Goal: Task Accomplishment & Management: Complete application form

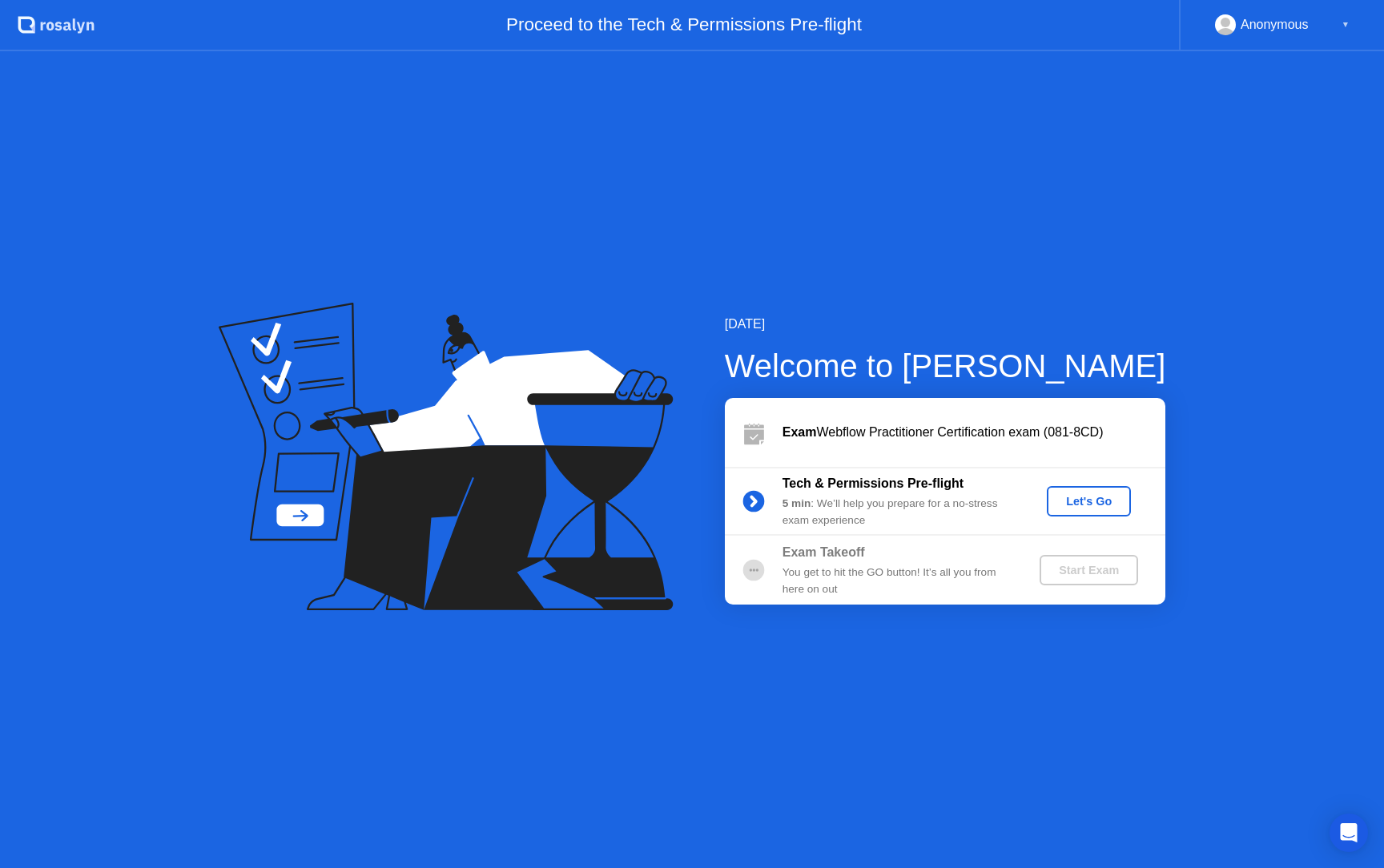
click at [1061, 507] on div "Let's Go" at bounding box center [1088, 501] width 71 height 12
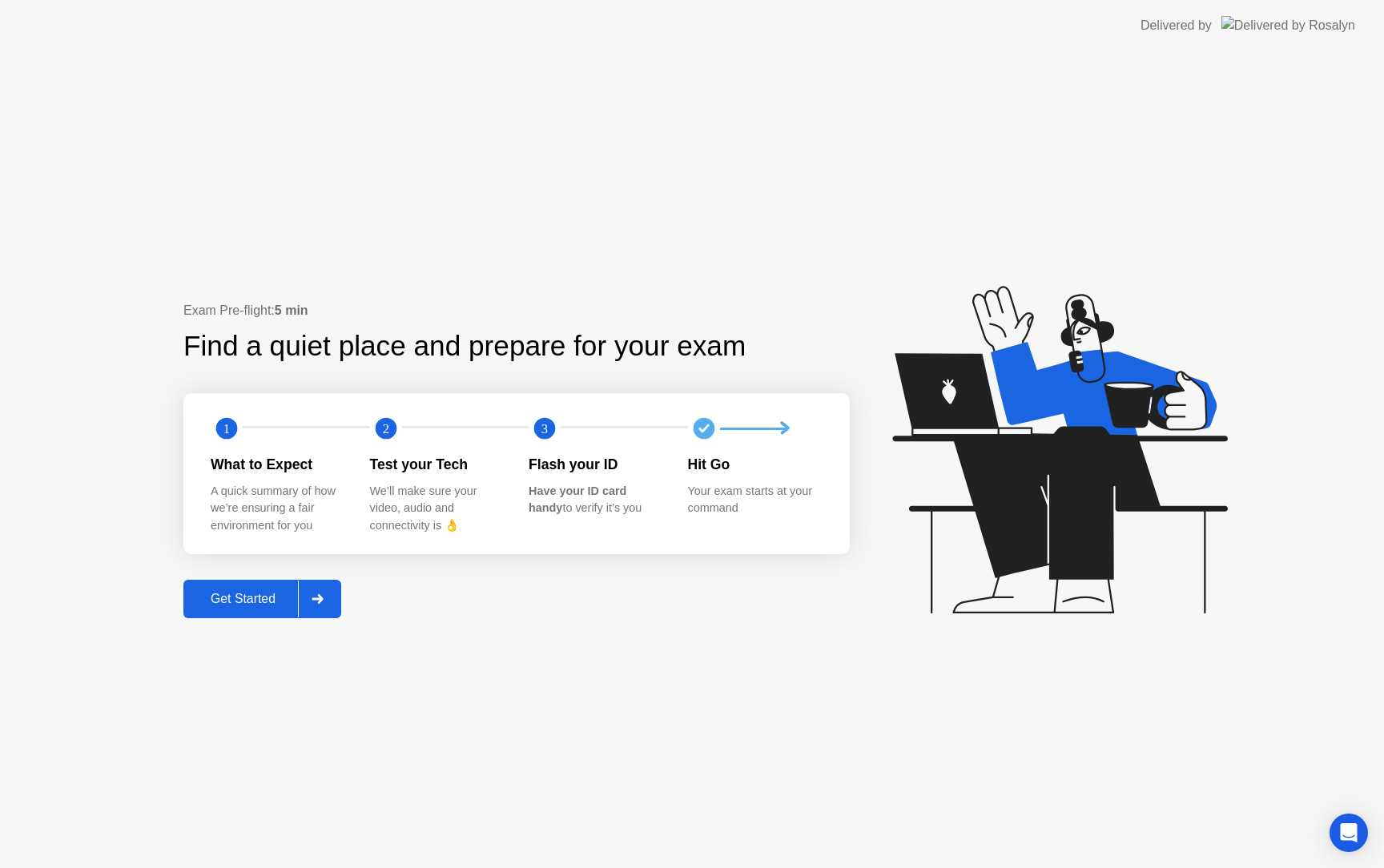
click at [249, 608] on button "Get Started" at bounding box center [262, 598] width 158 height 38
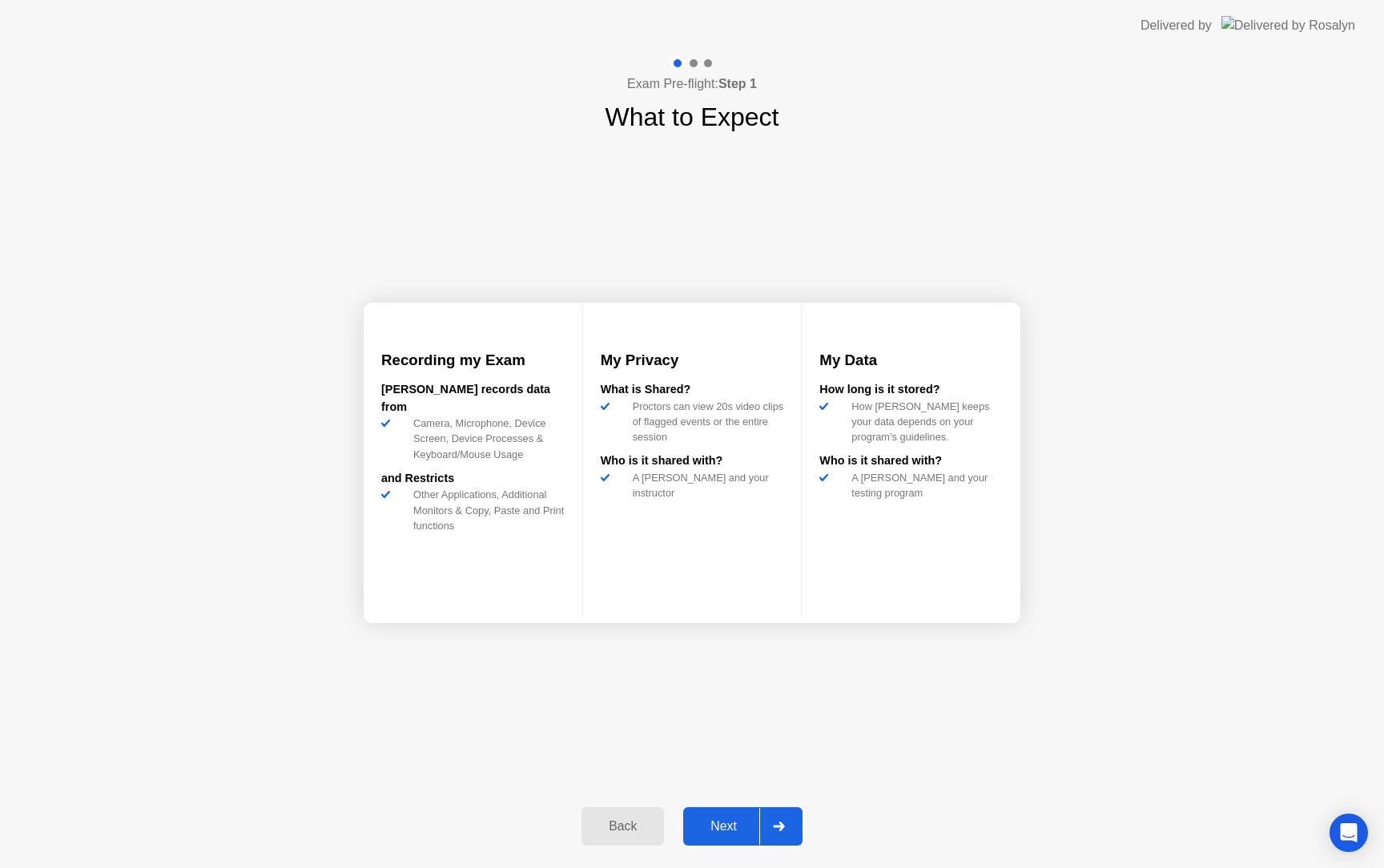
click at [723, 822] on div "Next" at bounding box center [723, 826] width 71 height 14
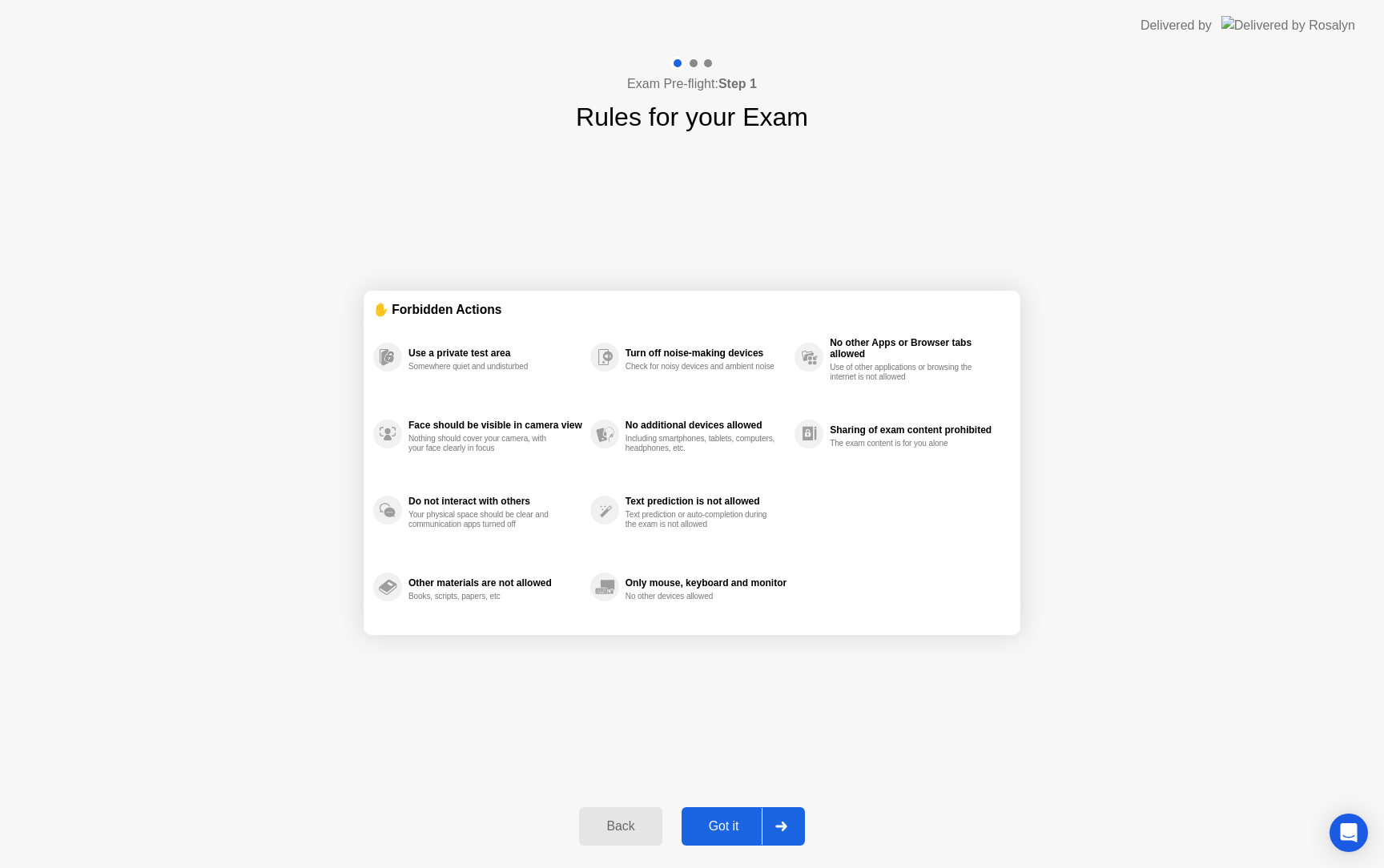
click at [738, 822] on div "Got it" at bounding box center [723, 826] width 75 height 14
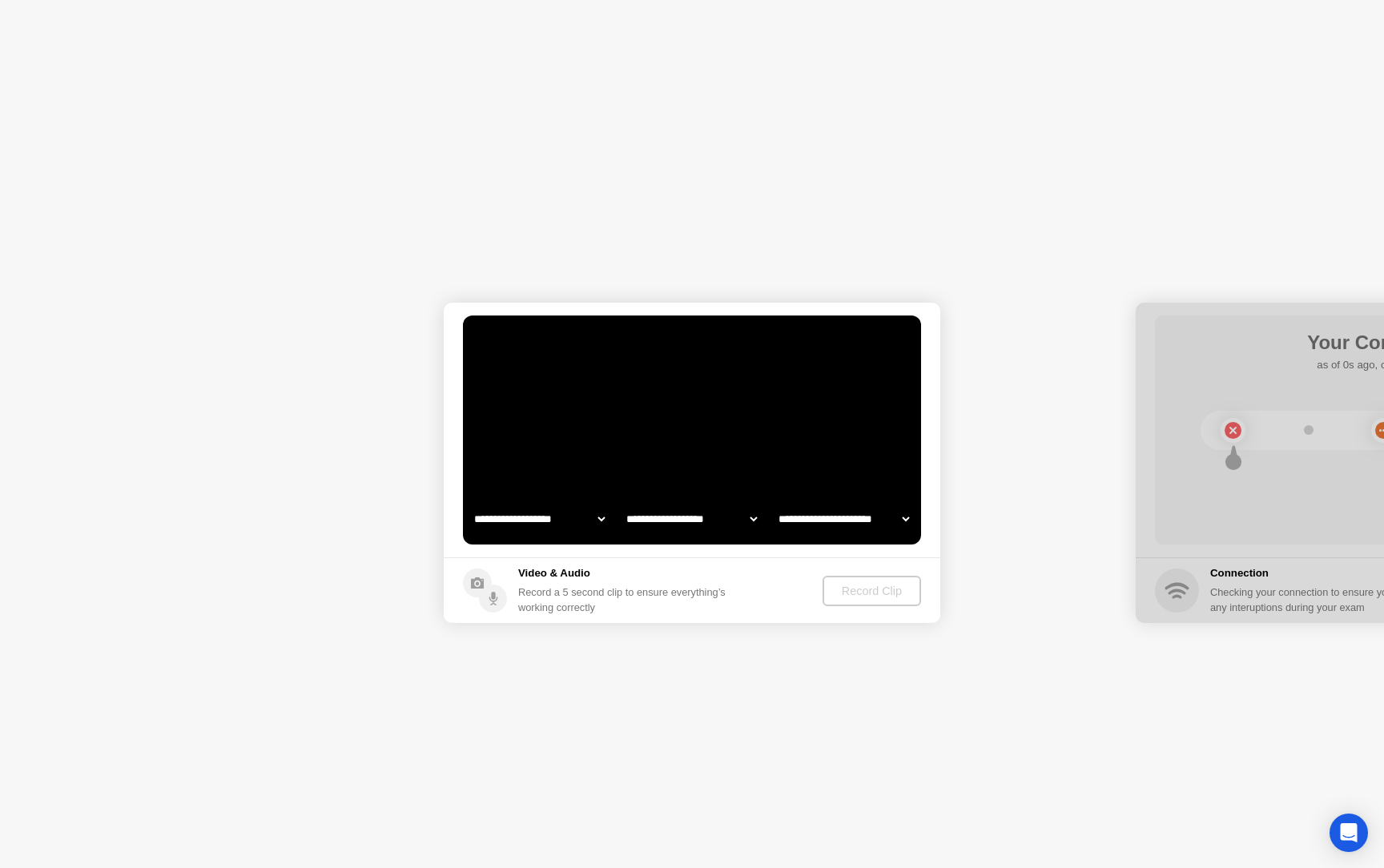
select select "**********"
select select "*******"
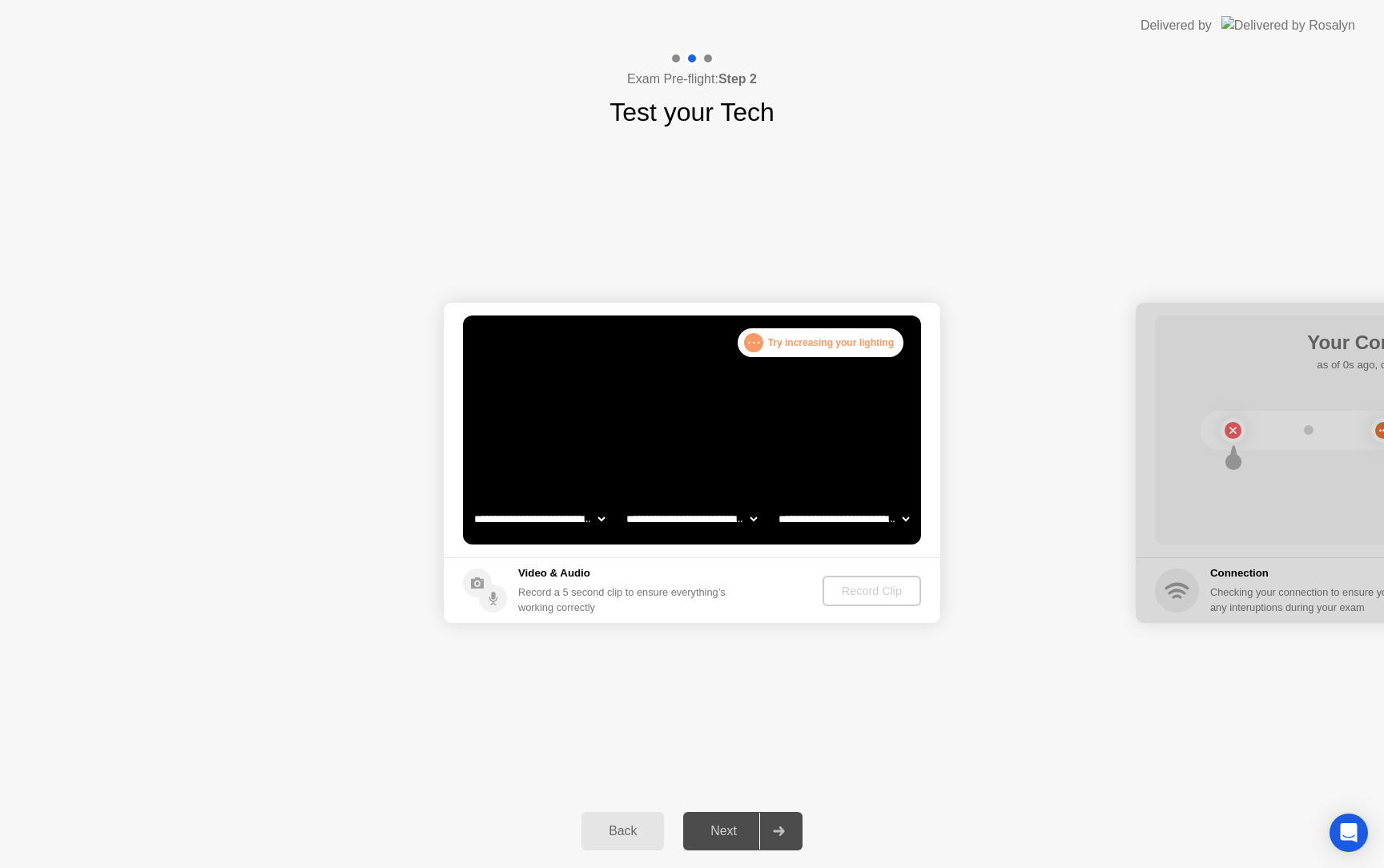
click at [589, 512] on select "**********" at bounding box center [539, 519] width 137 height 32
select select "**********"
click at [858, 596] on div "Record Clip" at bounding box center [872, 590] width 86 height 12
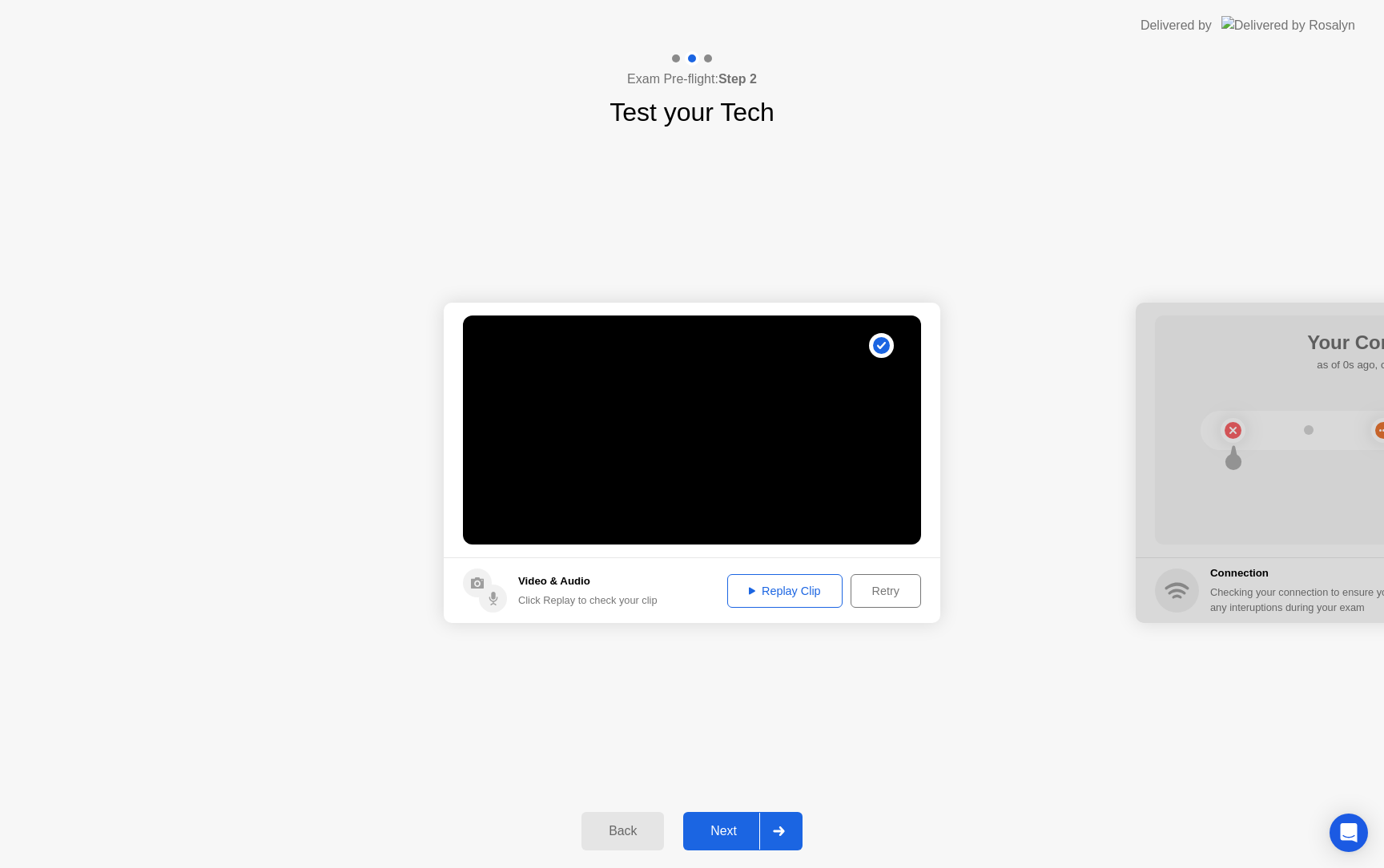
click at [743, 827] on div "Next" at bounding box center [723, 830] width 71 height 14
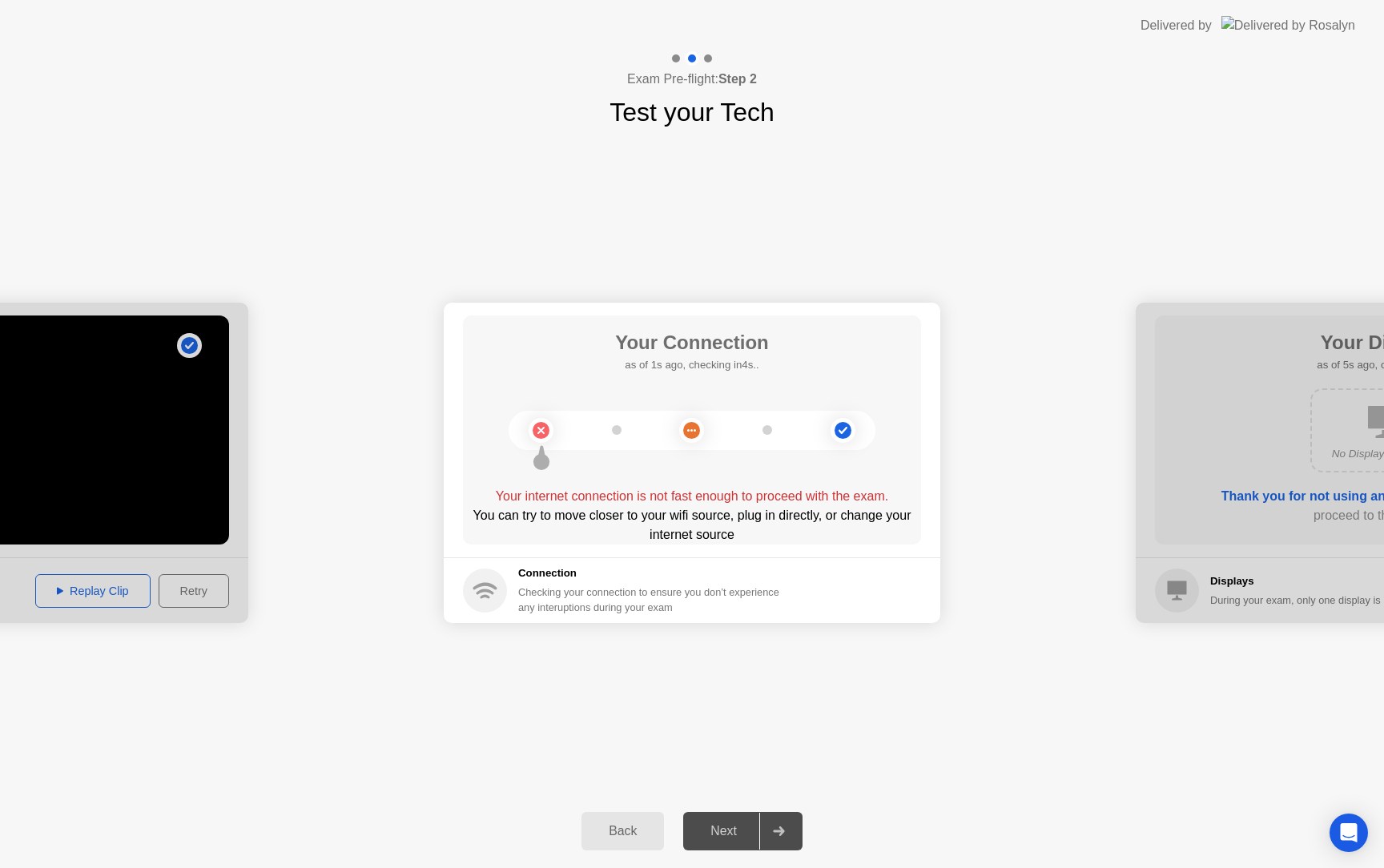
click at [893, 482] on div "Your Connection as of 1s ago, checking in4s.. Your internet connection is not f…" at bounding box center [691, 429] width 458 height 229
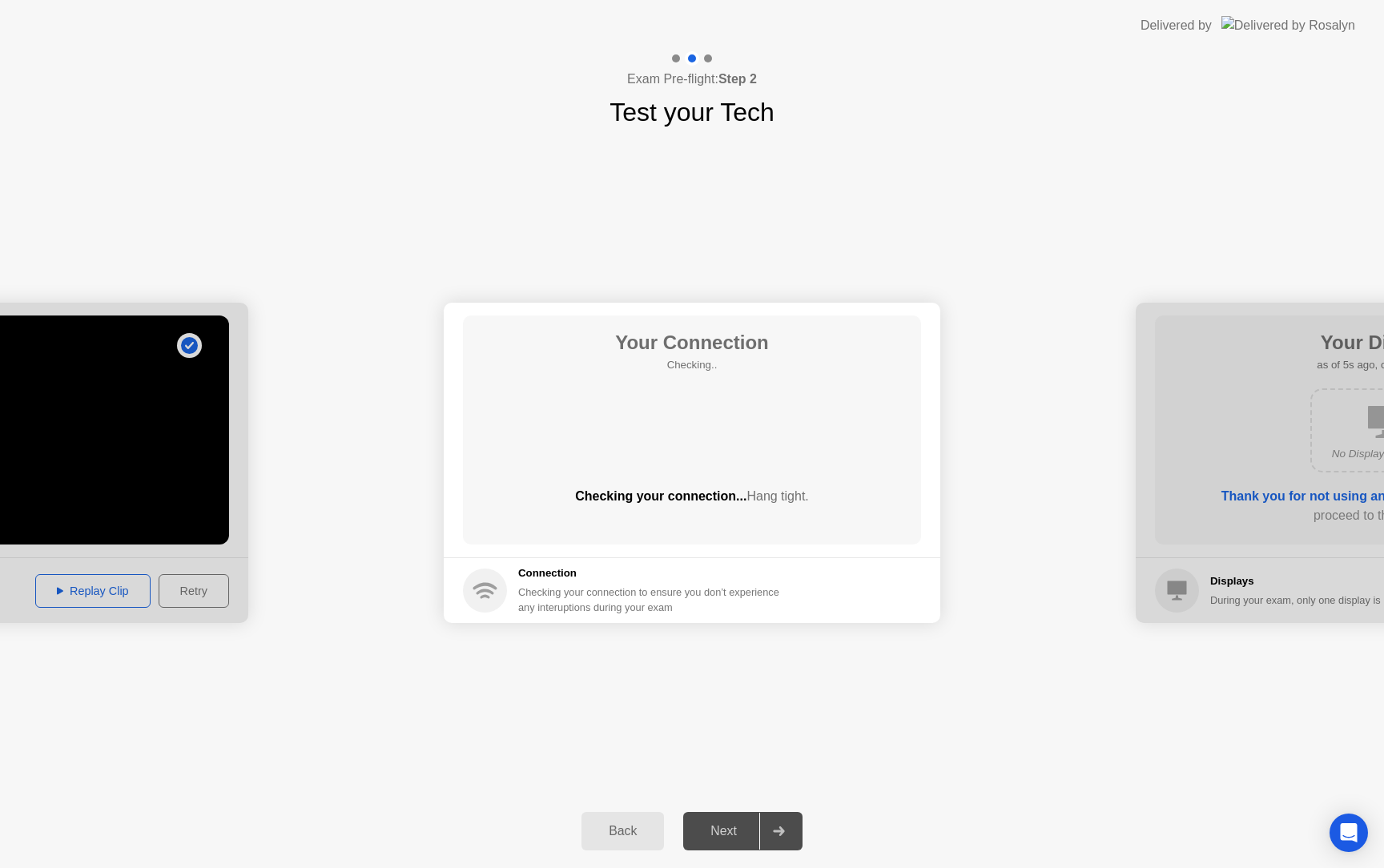
click at [656, 823] on div "Back" at bounding box center [622, 830] width 73 height 14
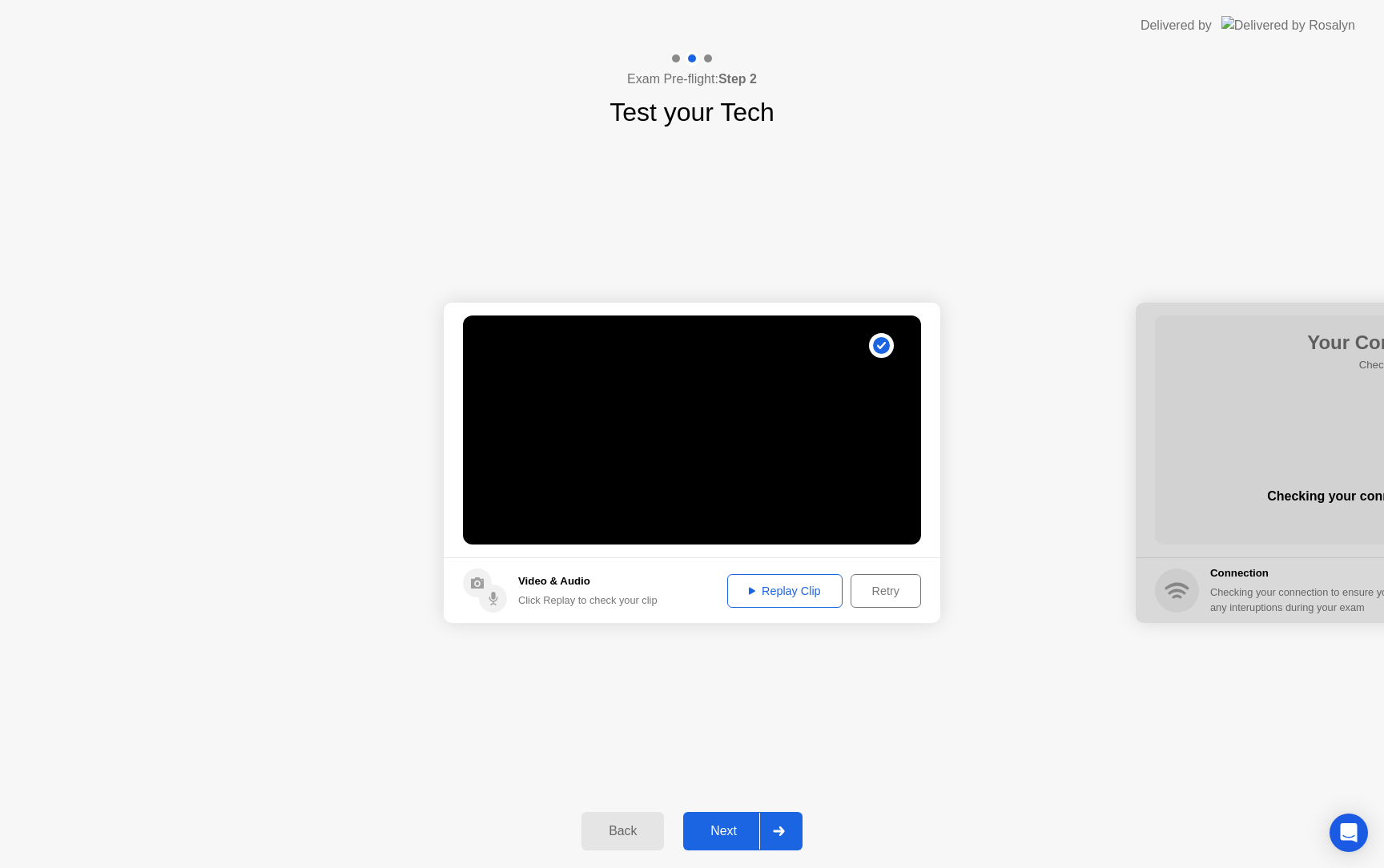
click at [718, 820] on button "Next" at bounding box center [742, 831] width 119 height 38
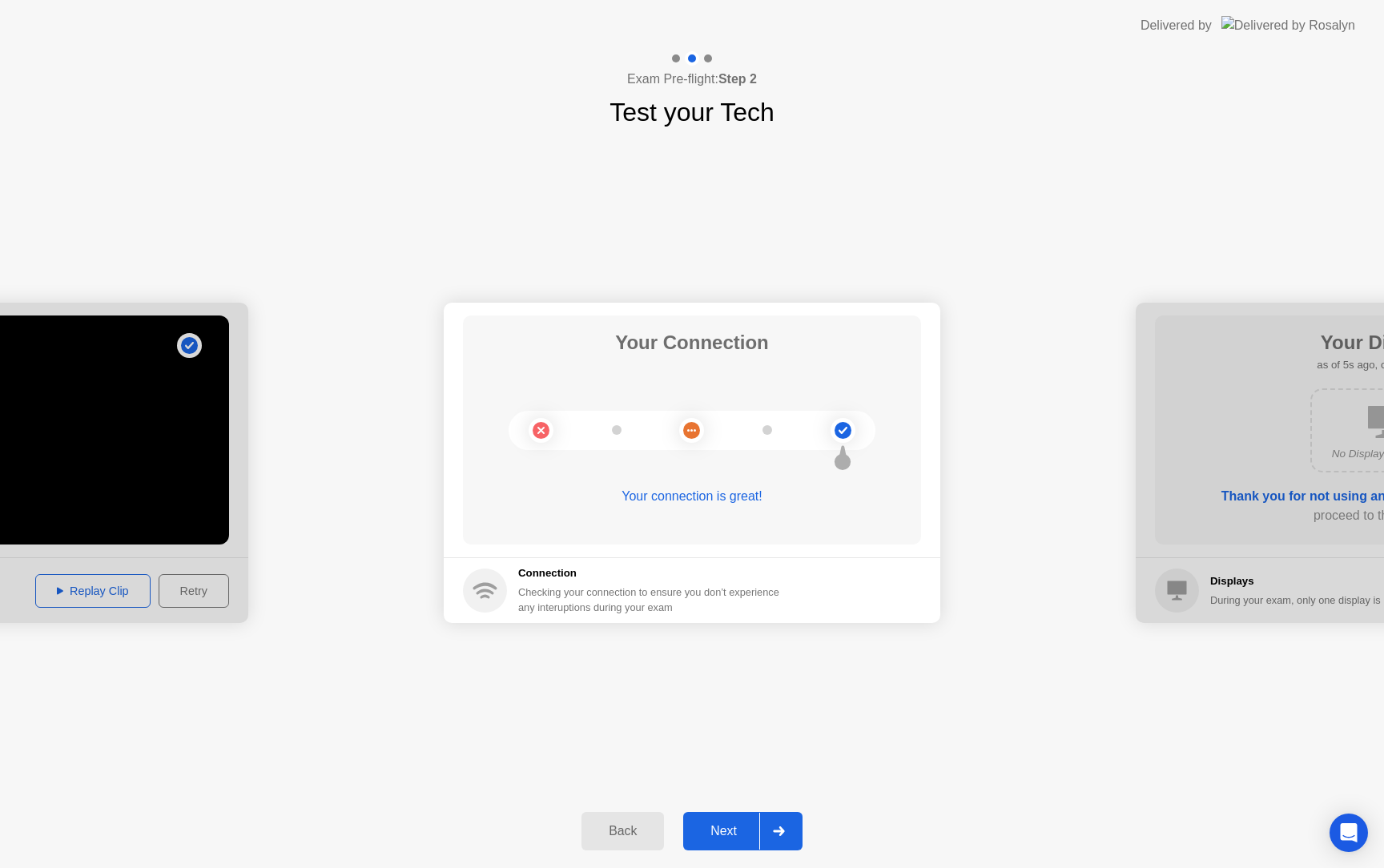
click at [718, 825] on div "Next" at bounding box center [723, 830] width 71 height 14
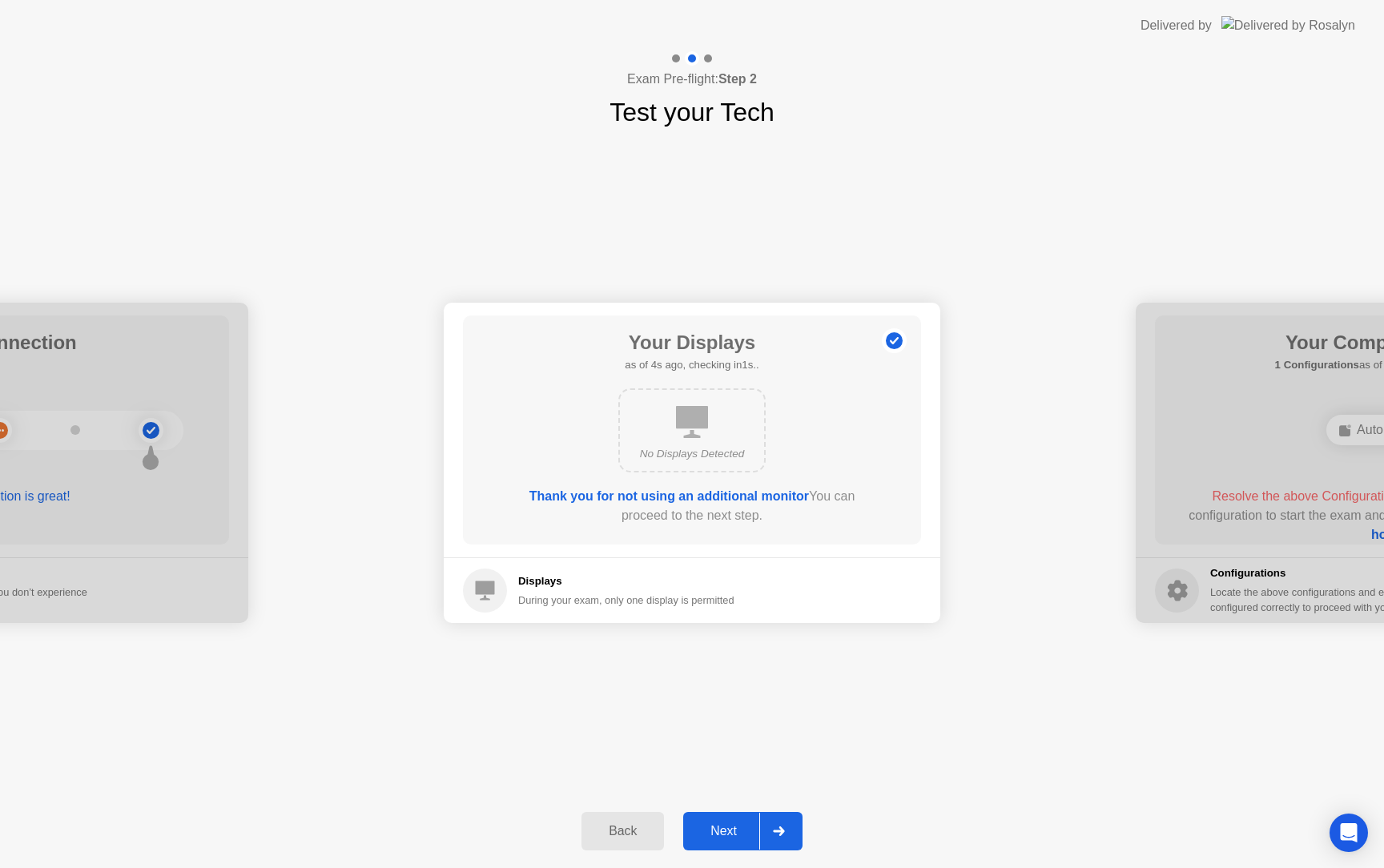
click at [732, 832] on div "Next" at bounding box center [723, 830] width 71 height 14
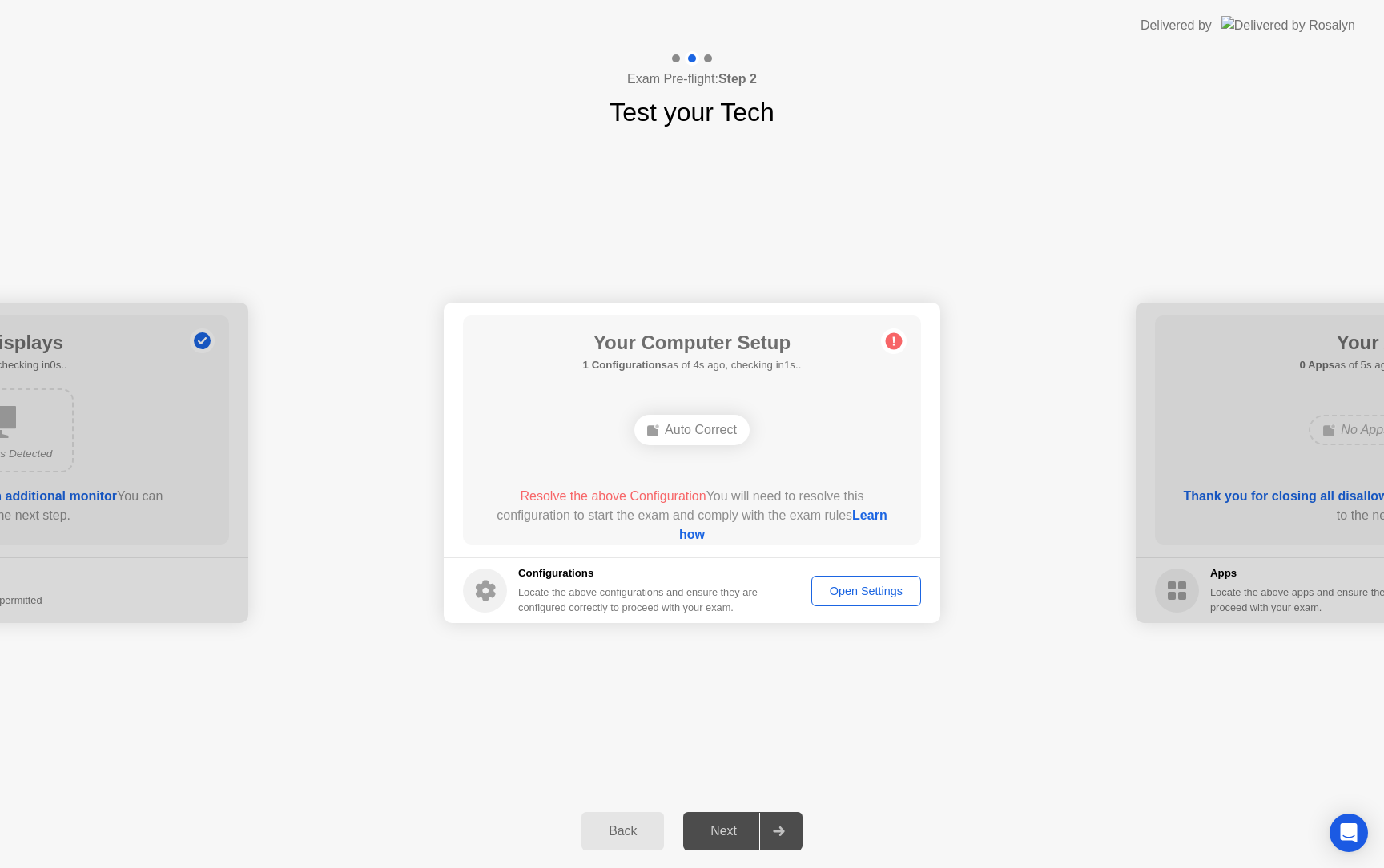
click at [682, 435] on div "Auto Correct" at bounding box center [691, 429] width 115 height 31
click at [818, 585] on div "Open Settings" at bounding box center [866, 590] width 99 height 12
click at [714, 431] on div "Auto Correct" at bounding box center [691, 429] width 115 height 31
click at [654, 834] on div "Back" at bounding box center [622, 830] width 73 height 14
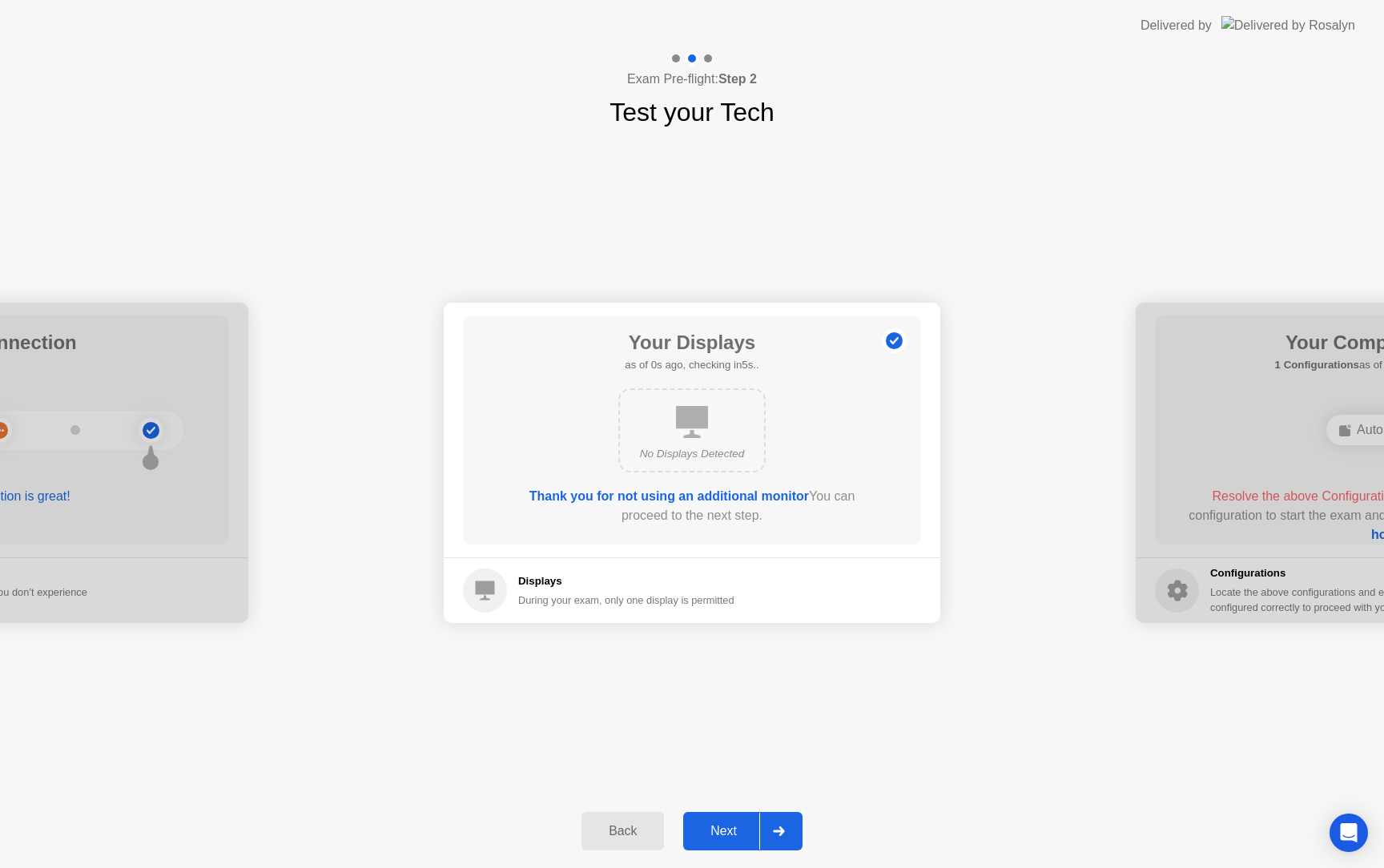
click at [654, 834] on div "Back" at bounding box center [622, 830] width 73 height 14
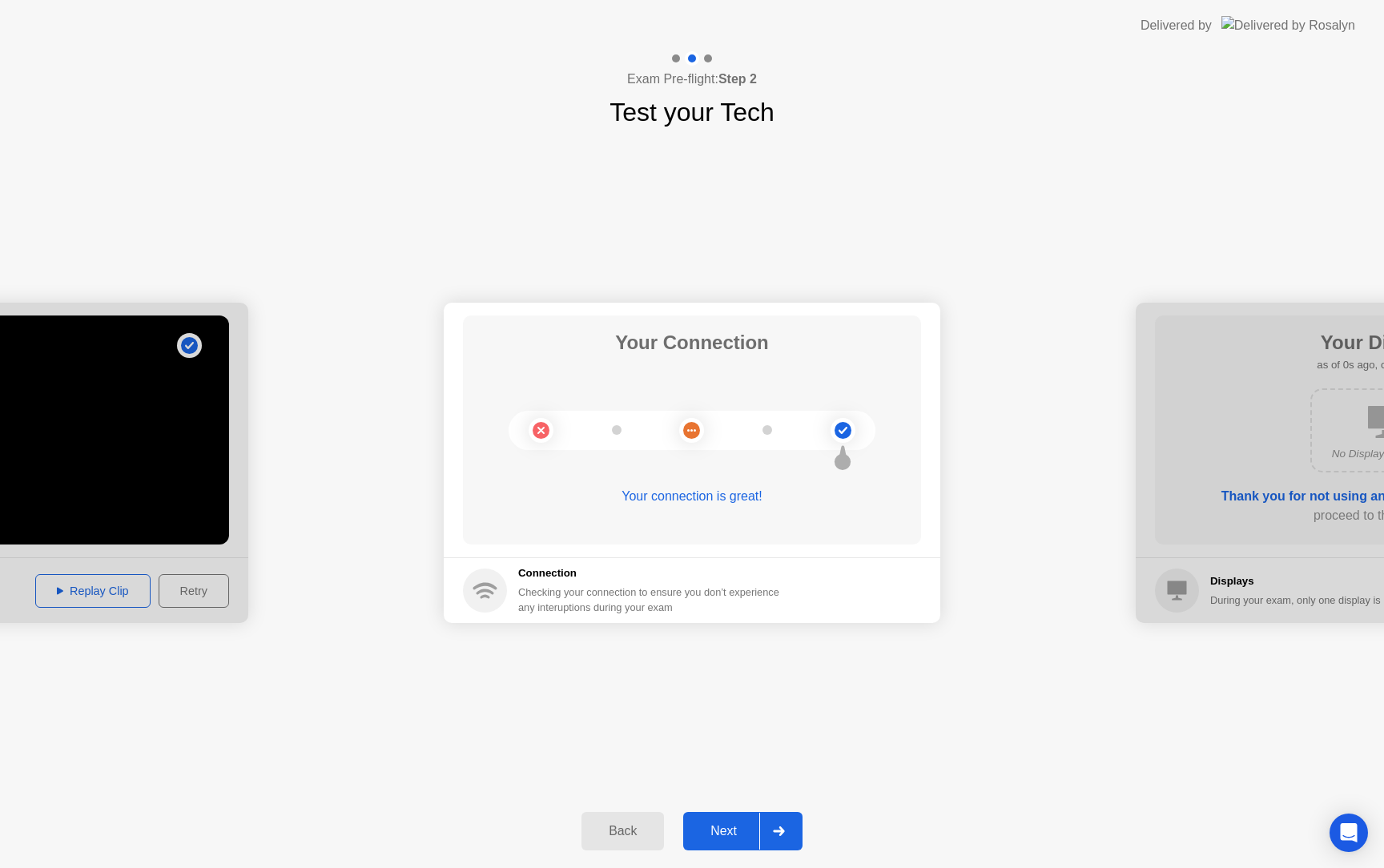
click at [654, 834] on div "Back" at bounding box center [622, 830] width 73 height 14
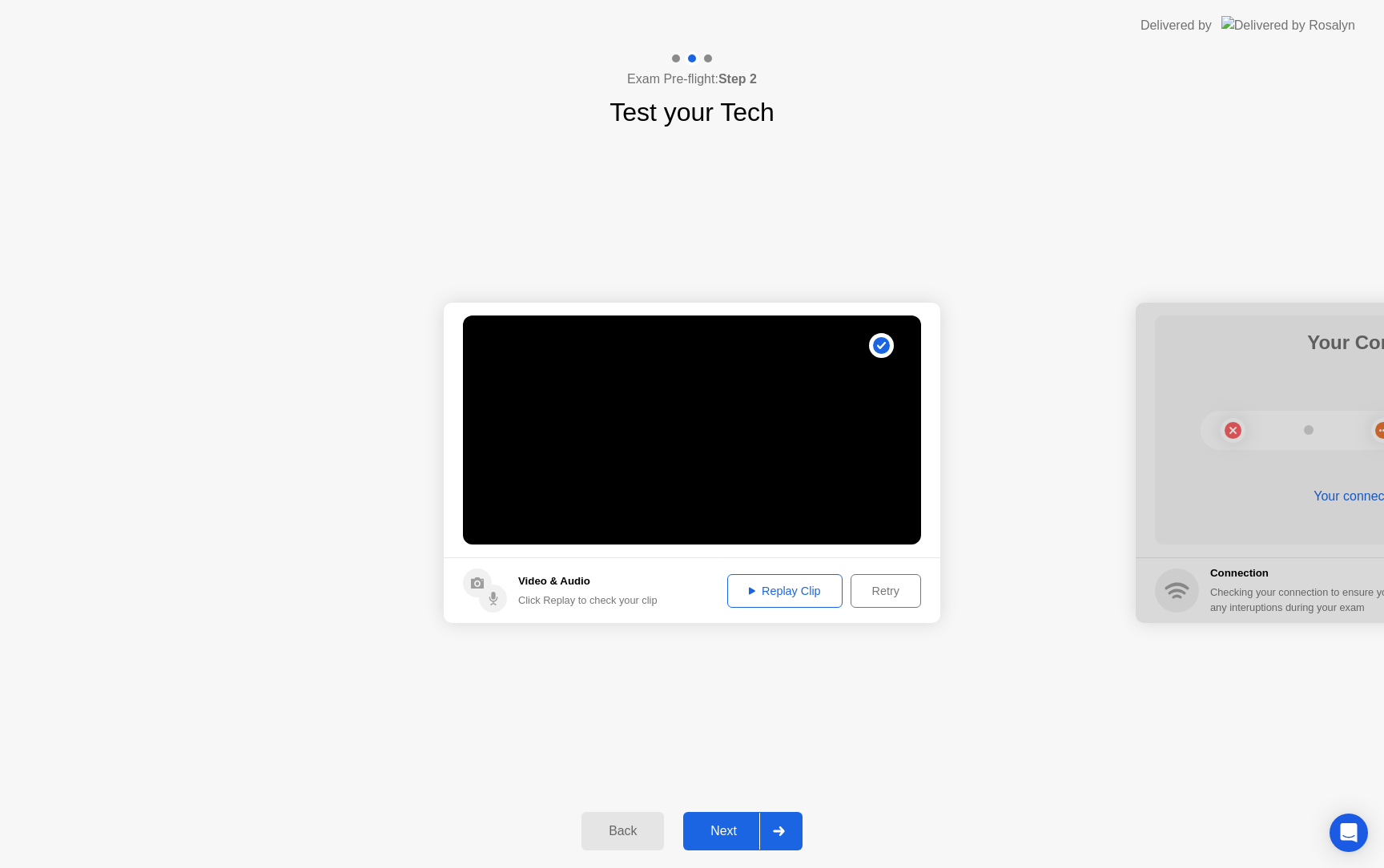
click at [654, 834] on div "Back" at bounding box center [622, 830] width 73 height 14
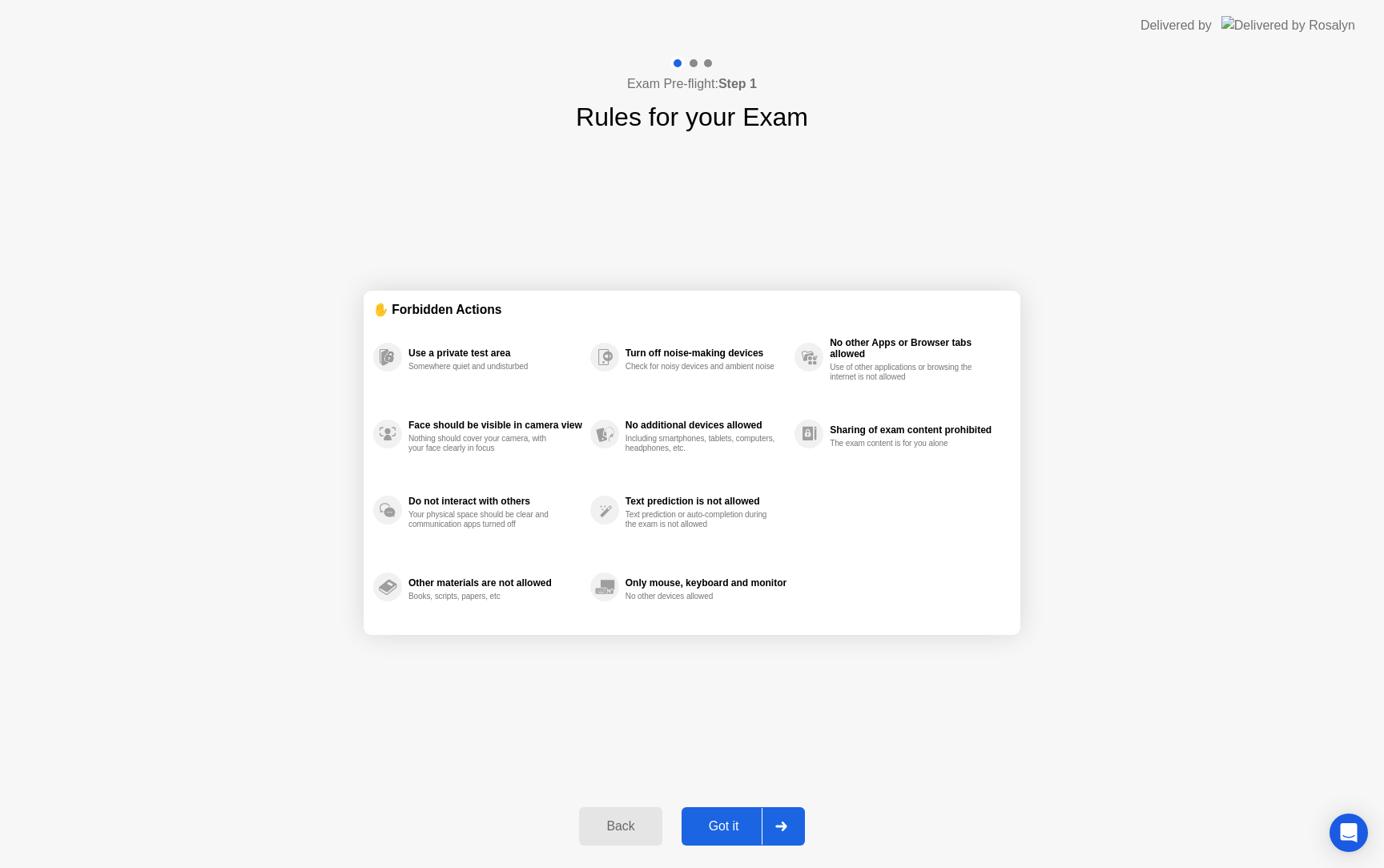
click at [742, 822] on div "Got it" at bounding box center [723, 826] width 75 height 14
select select "**********"
select select "*******"
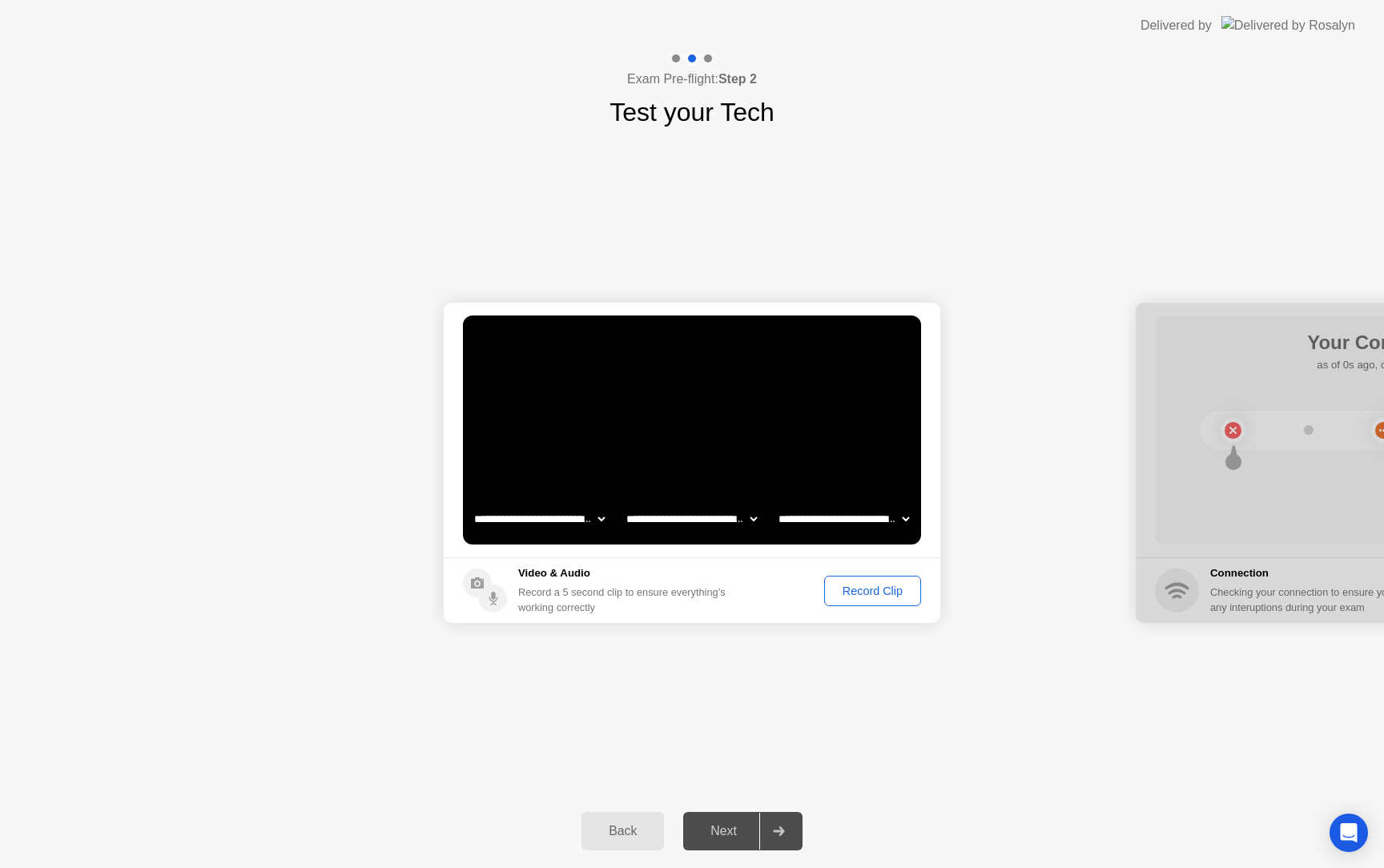
click at [836, 585] on div "Record Clip" at bounding box center [872, 590] width 86 height 12
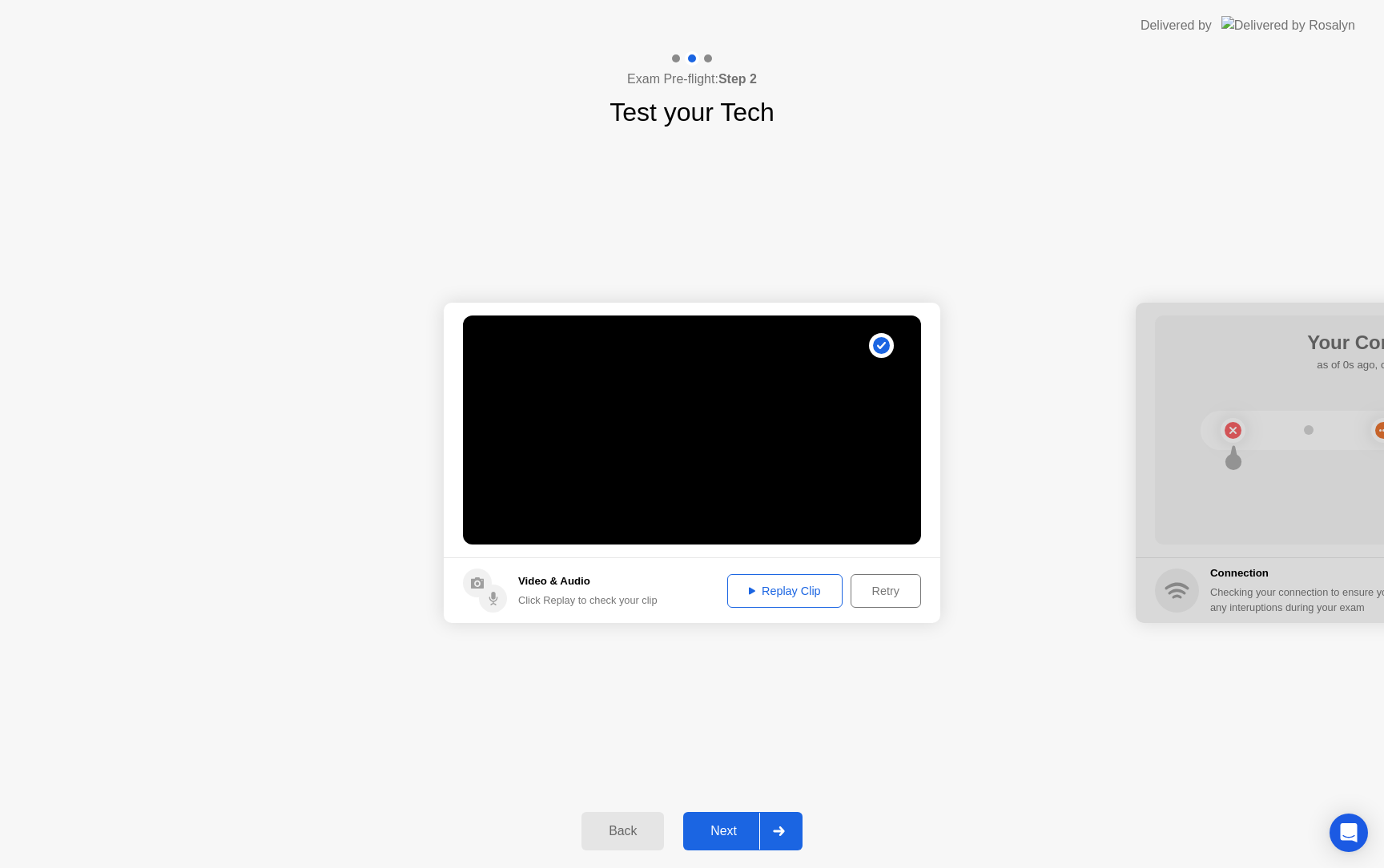
click at [734, 823] on div "Next" at bounding box center [723, 830] width 71 height 14
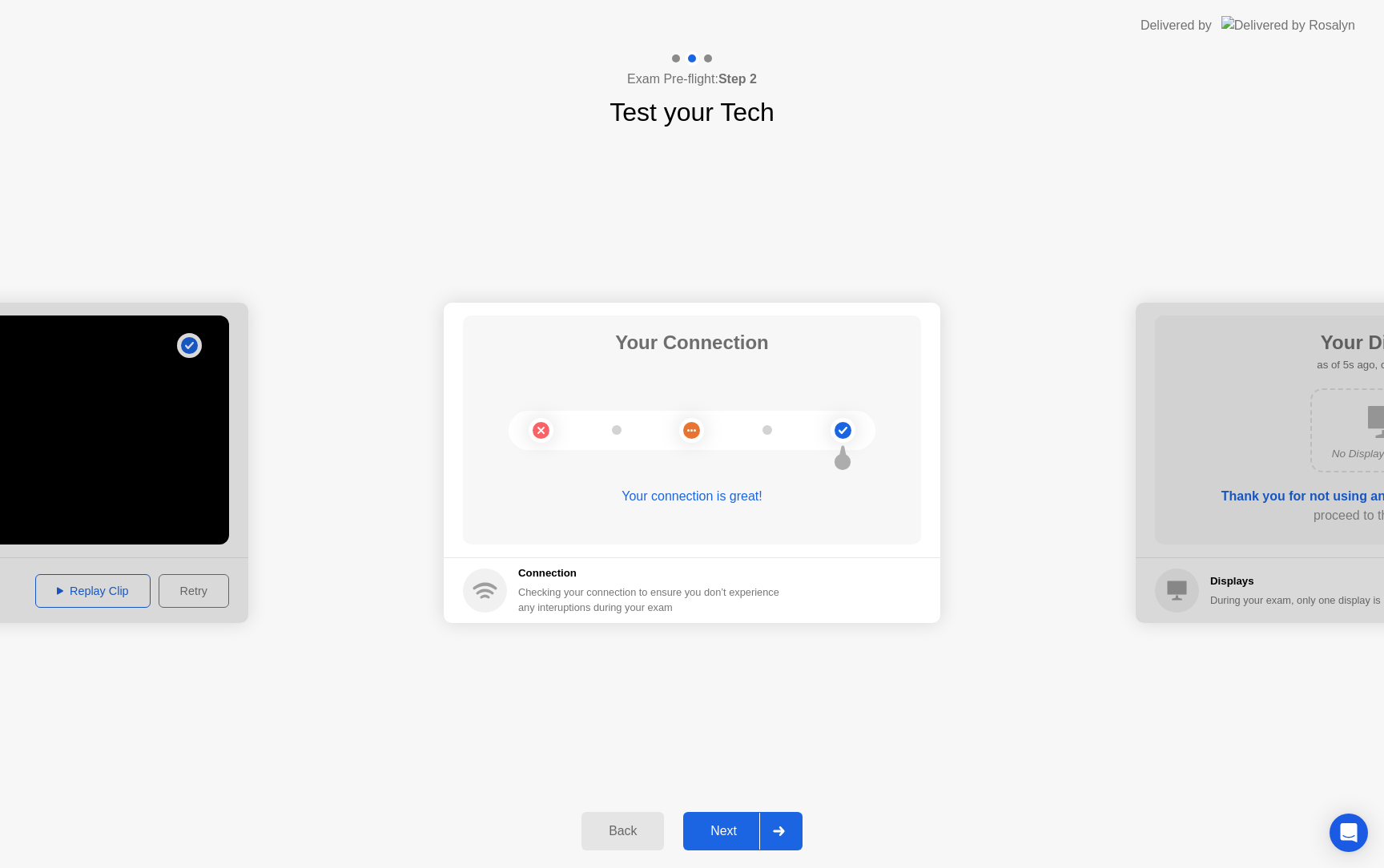
click at [724, 819] on button "Next" at bounding box center [742, 831] width 119 height 38
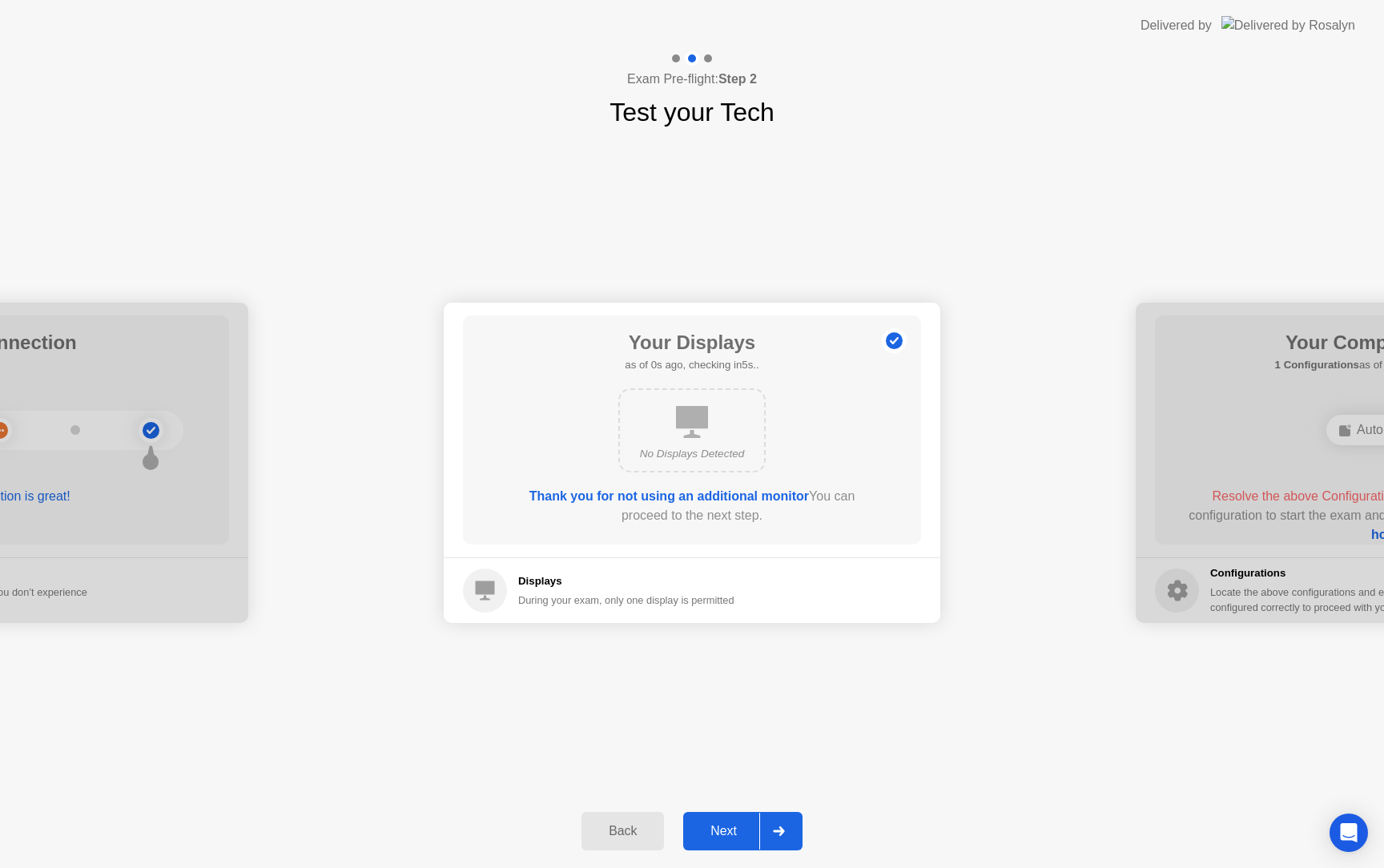
click at [724, 819] on button "Next" at bounding box center [742, 831] width 119 height 38
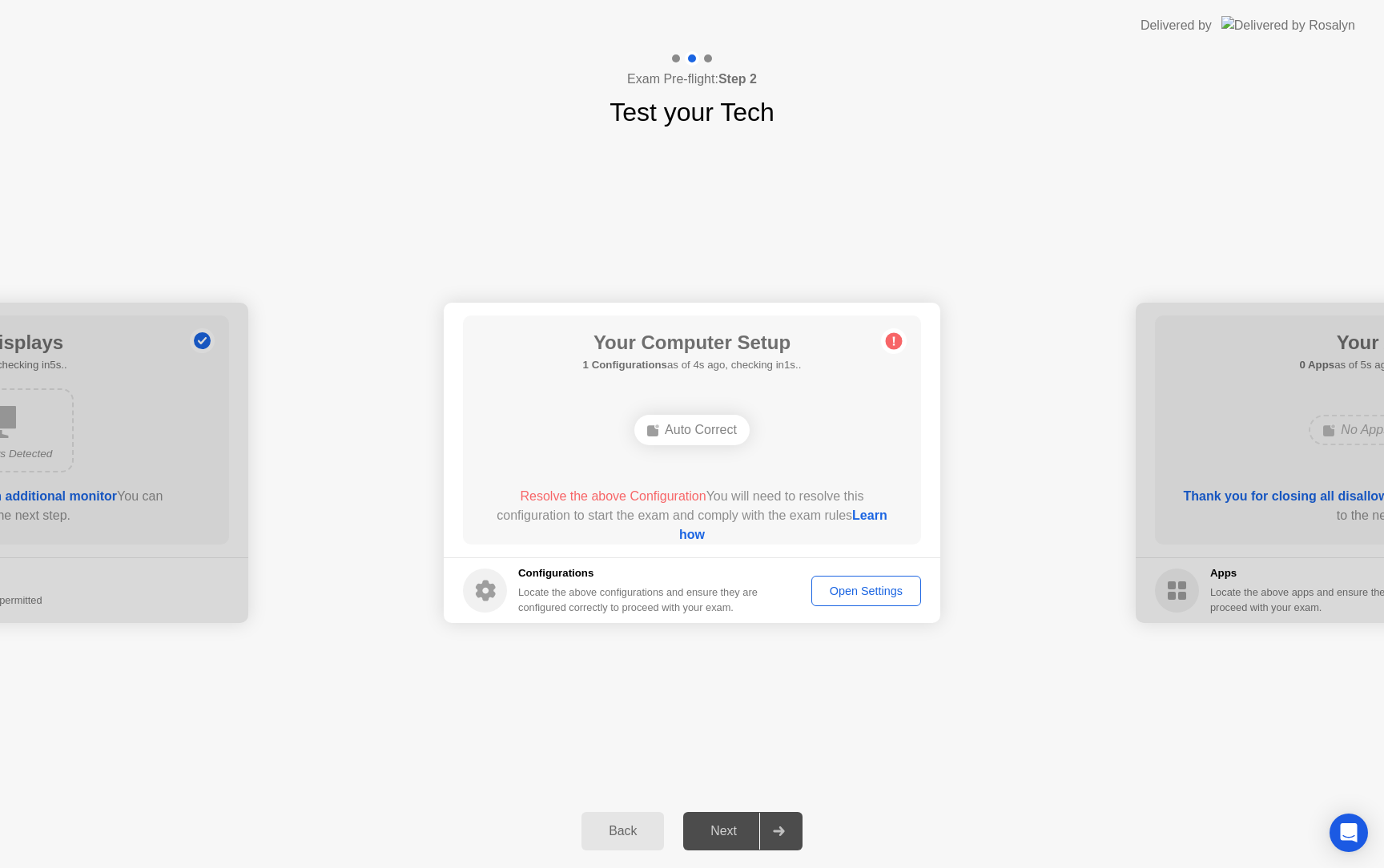
click at [685, 540] on link "Learn how" at bounding box center [783, 525] width 209 height 33
click at [826, 602] on button "Open Settings" at bounding box center [866, 591] width 110 height 31
click at [680, 530] on link "Learn how" at bounding box center [783, 525] width 209 height 33
click at [633, 838] on div "Back" at bounding box center [622, 830] width 73 height 14
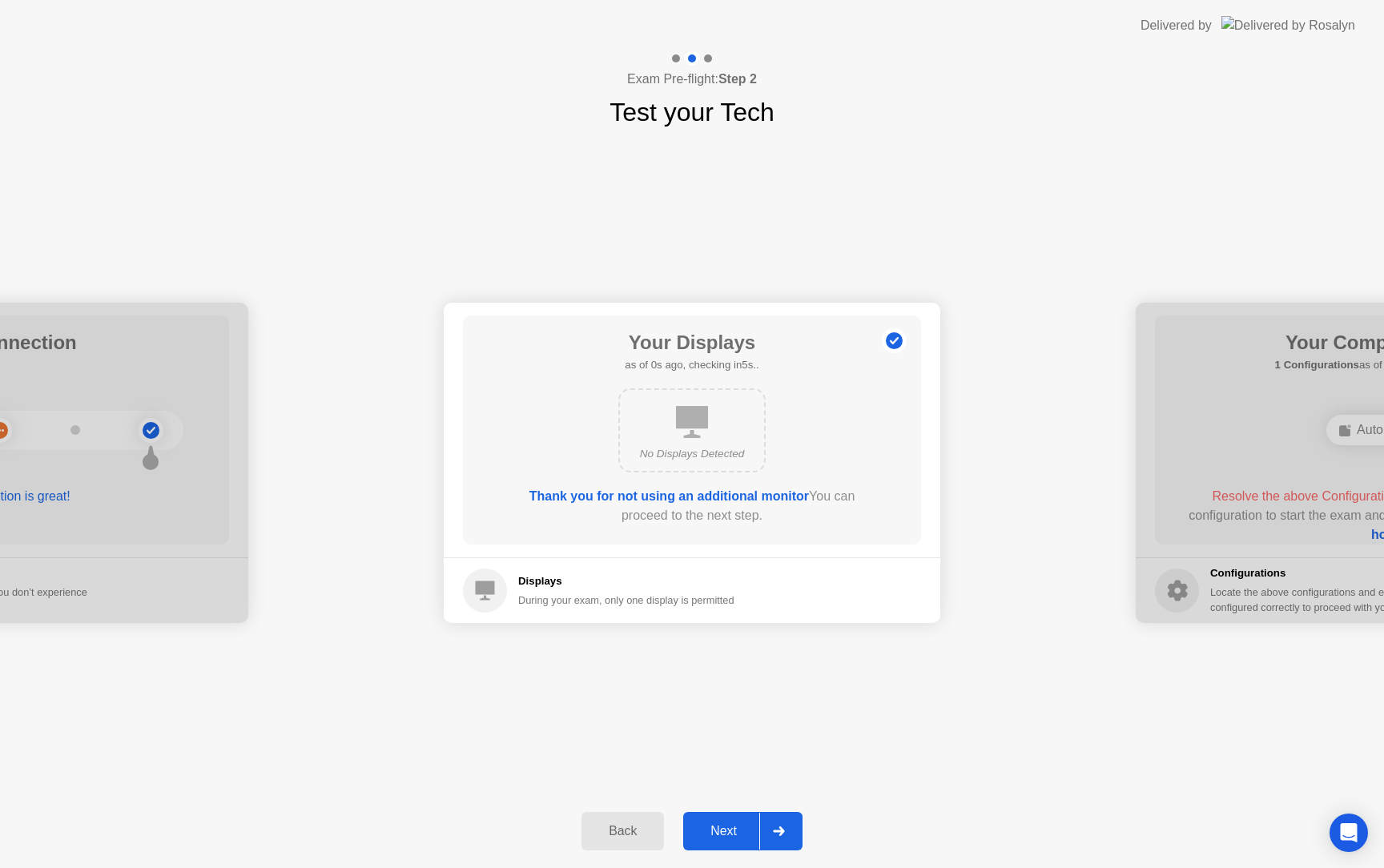
click at [633, 838] on div "Back" at bounding box center [622, 830] width 73 height 14
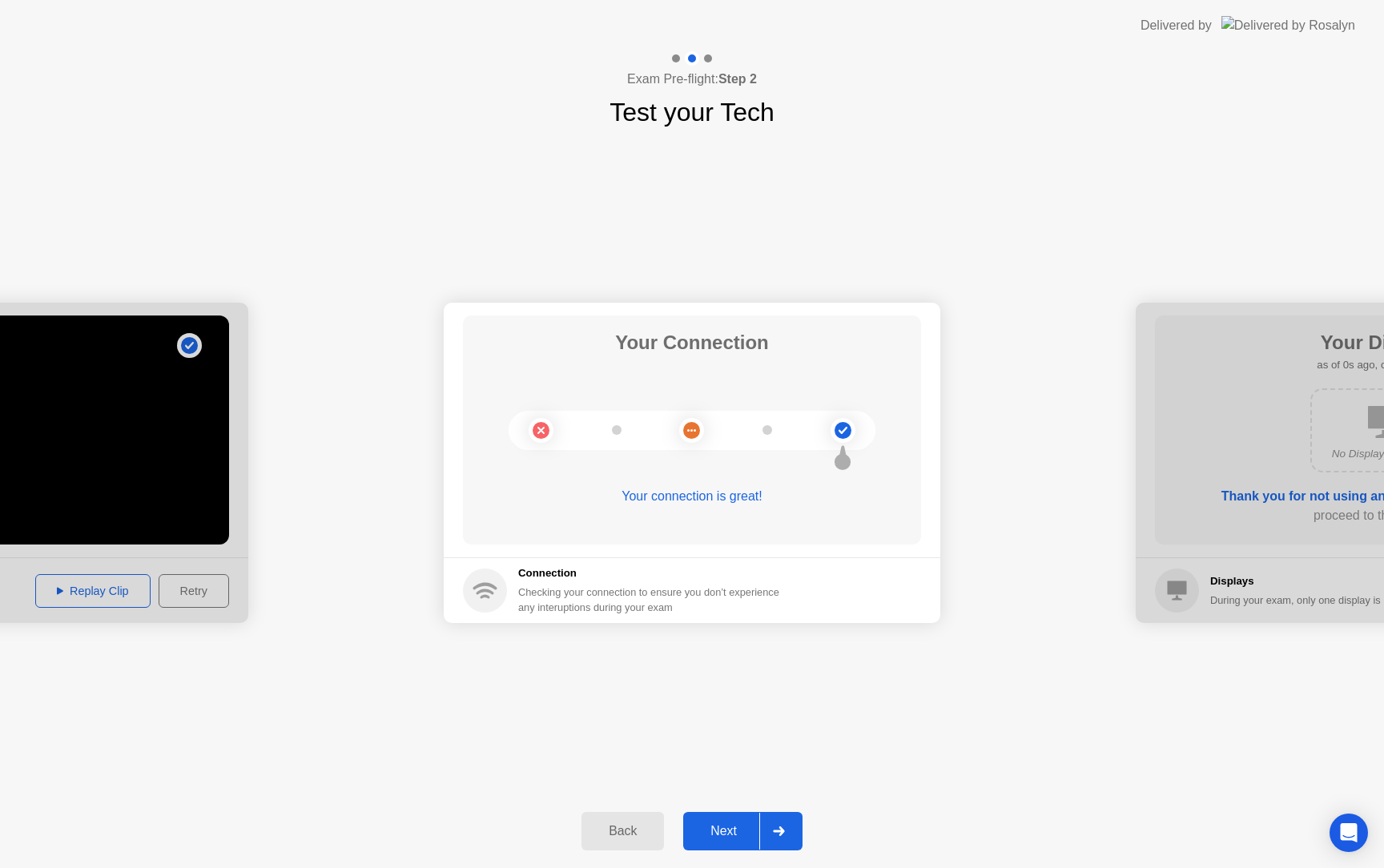
click at [610, 825] on div "Back" at bounding box center [622, 830] width 73 height 14
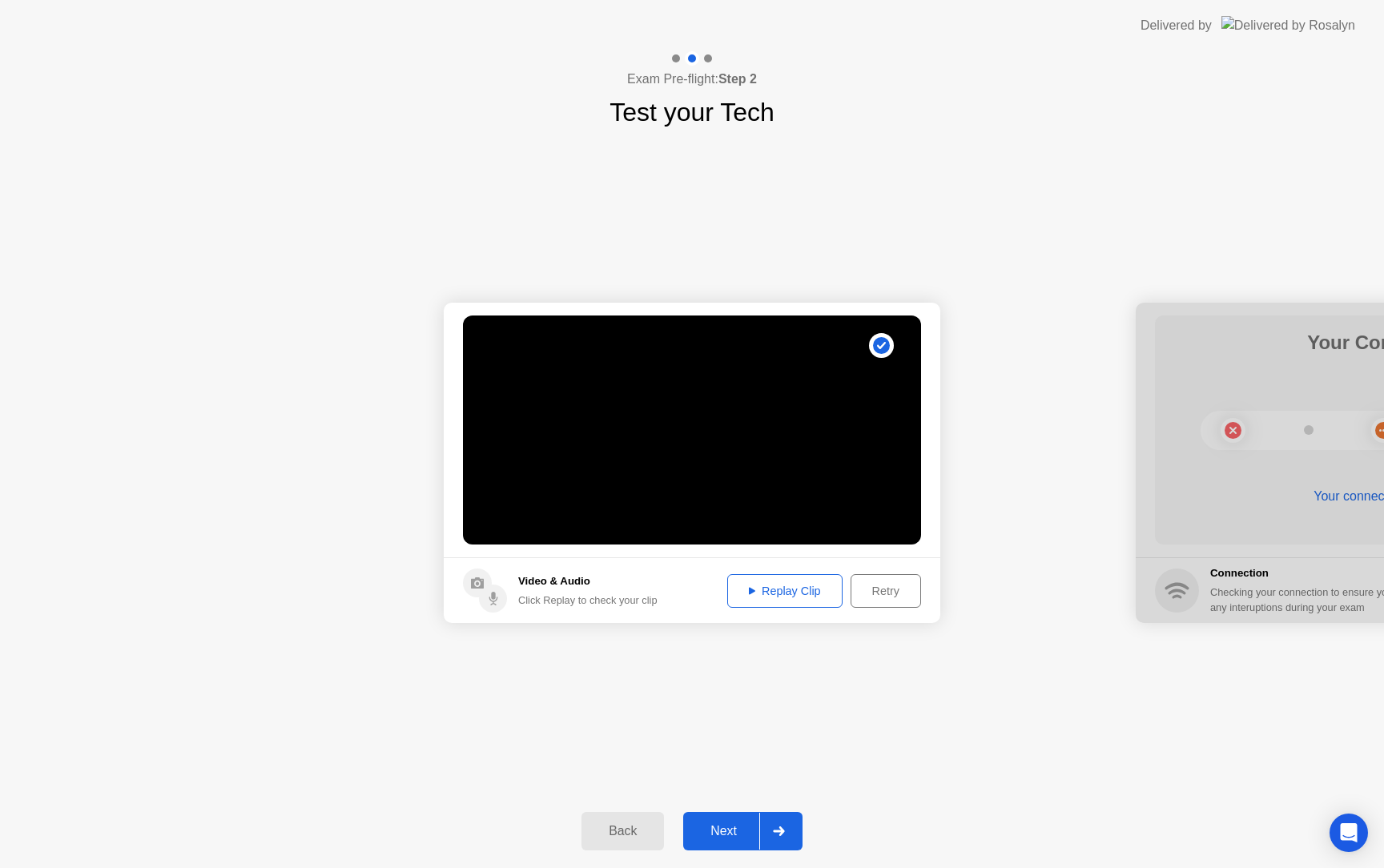
click at [610, 825] on div "Back" at bounding box center [622, 830] width 73 height 14
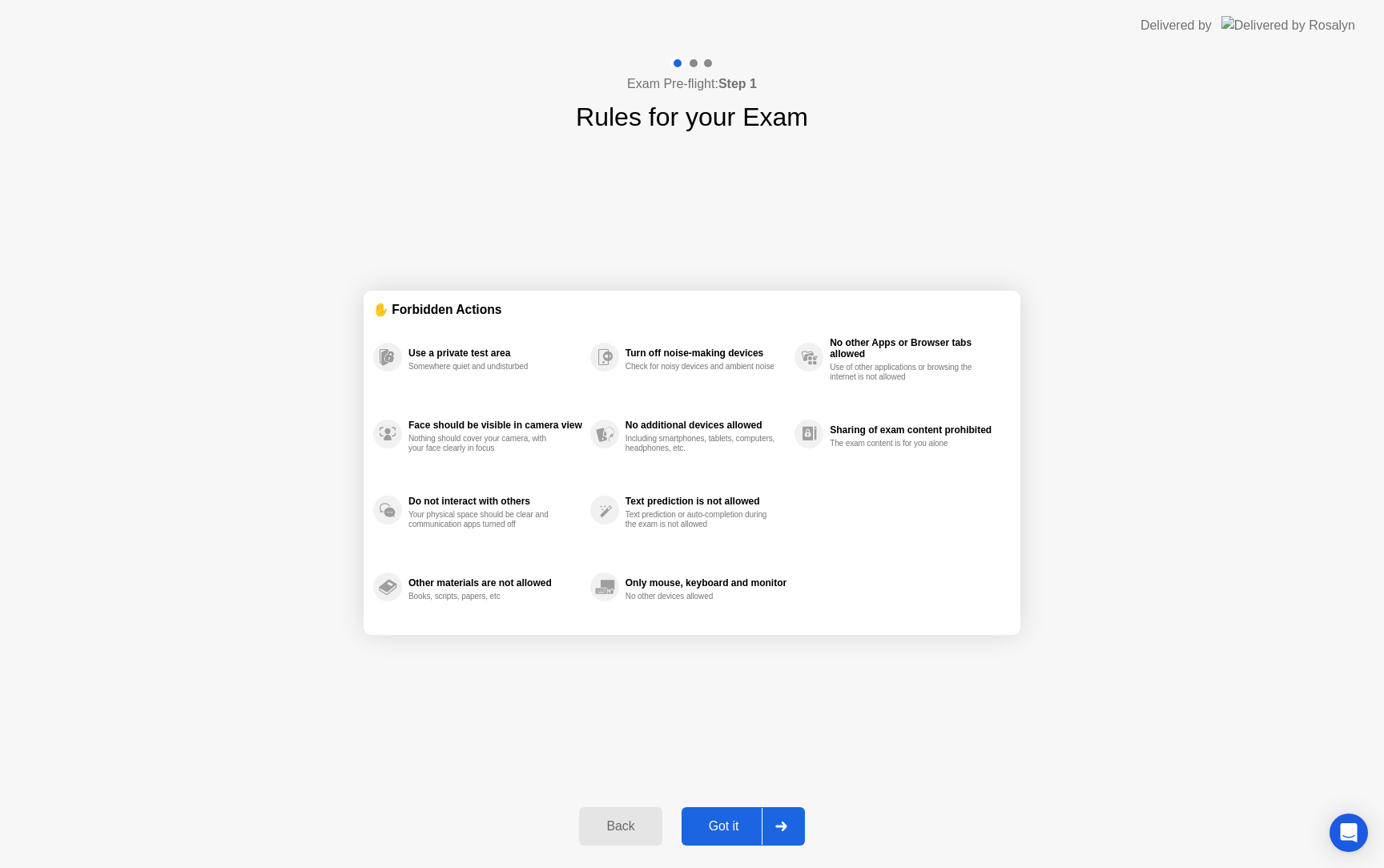
click at [610, 825] on div "Back" at bounding box center [620, 826] width 73 height 14
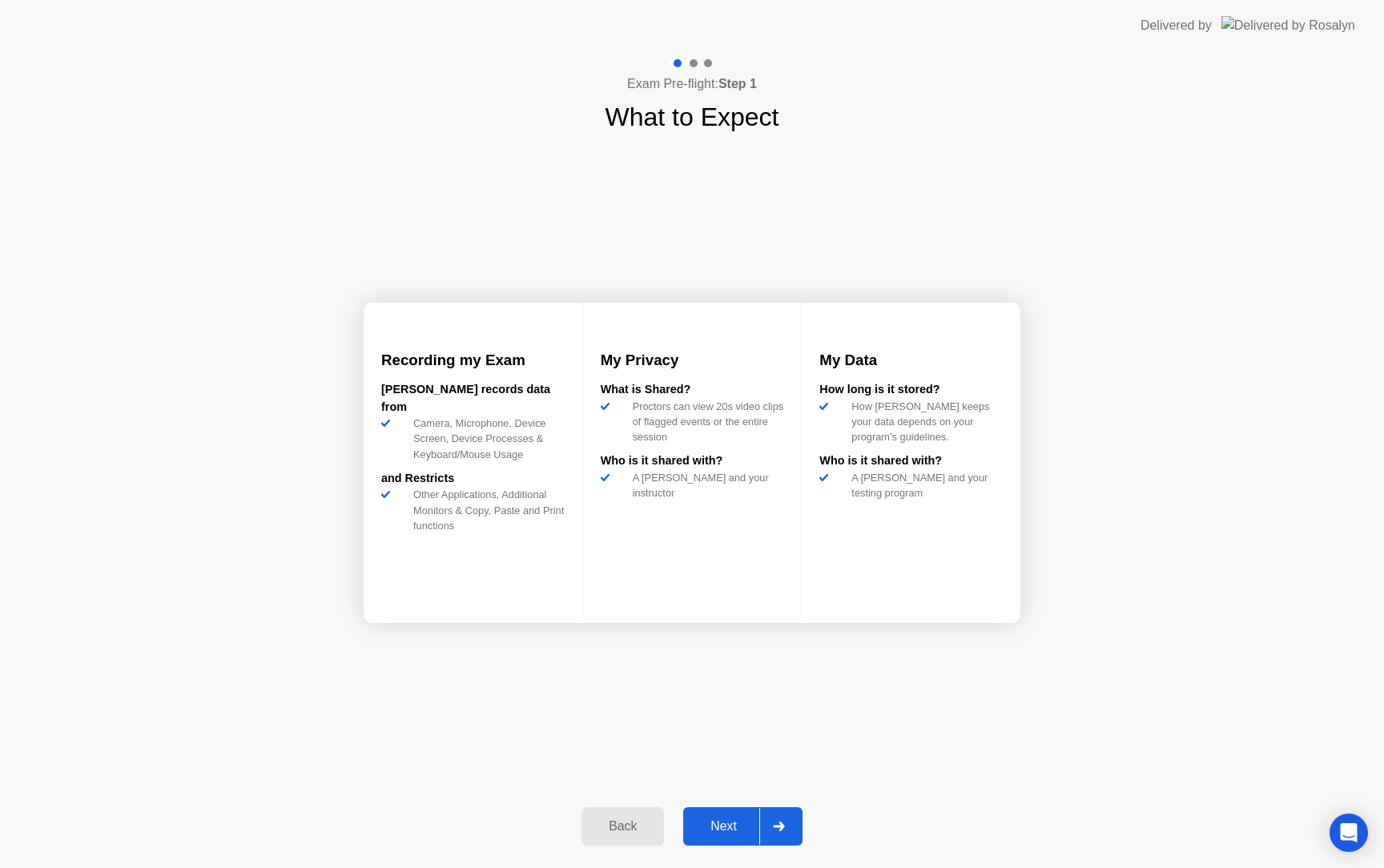
click at [610, 825] on div "Back" at bounding box center [622, 826] width 73 height 14
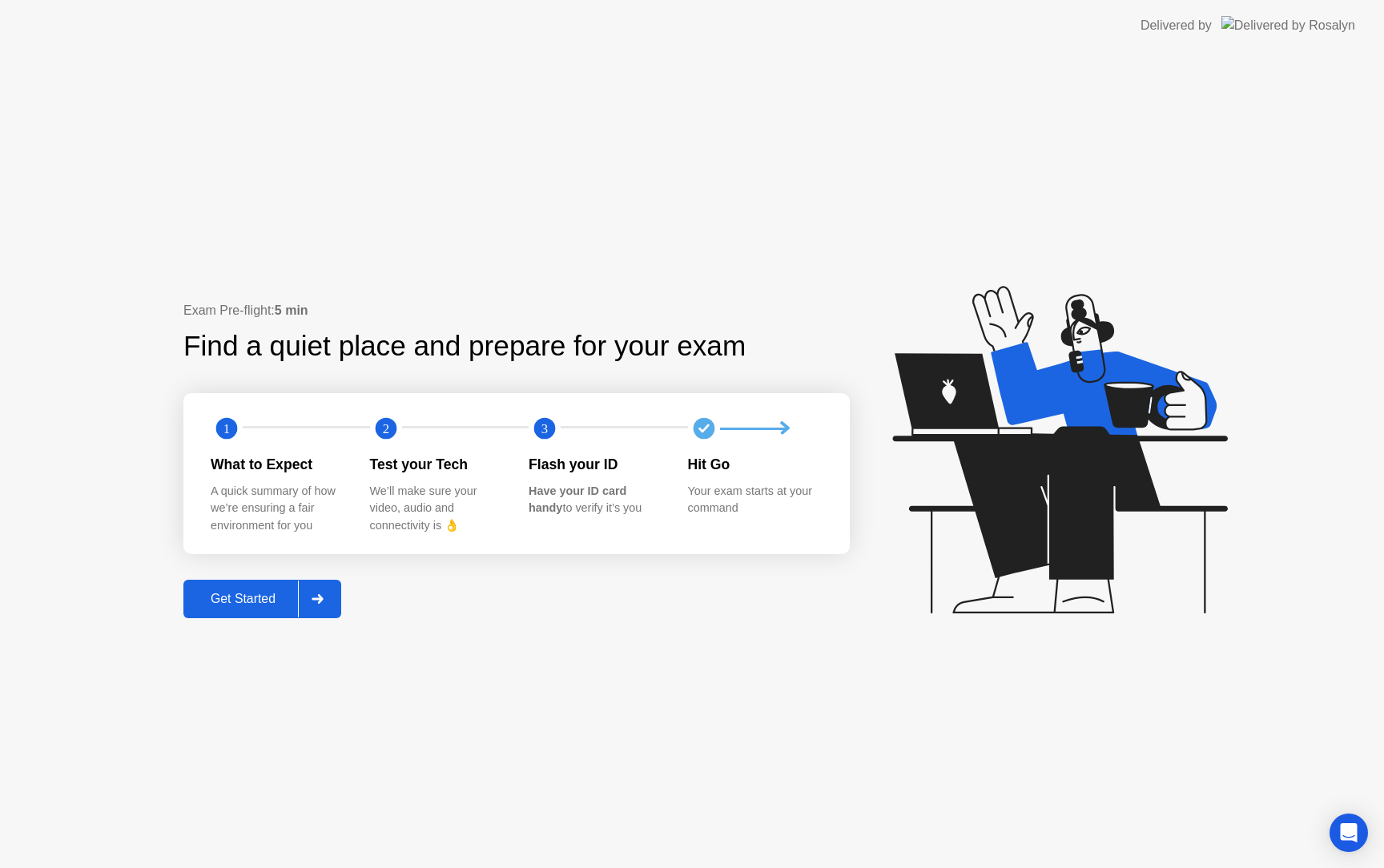
click at [217, 611] on button "Get Started" at bounding box center [262, 598] width 158 height 38
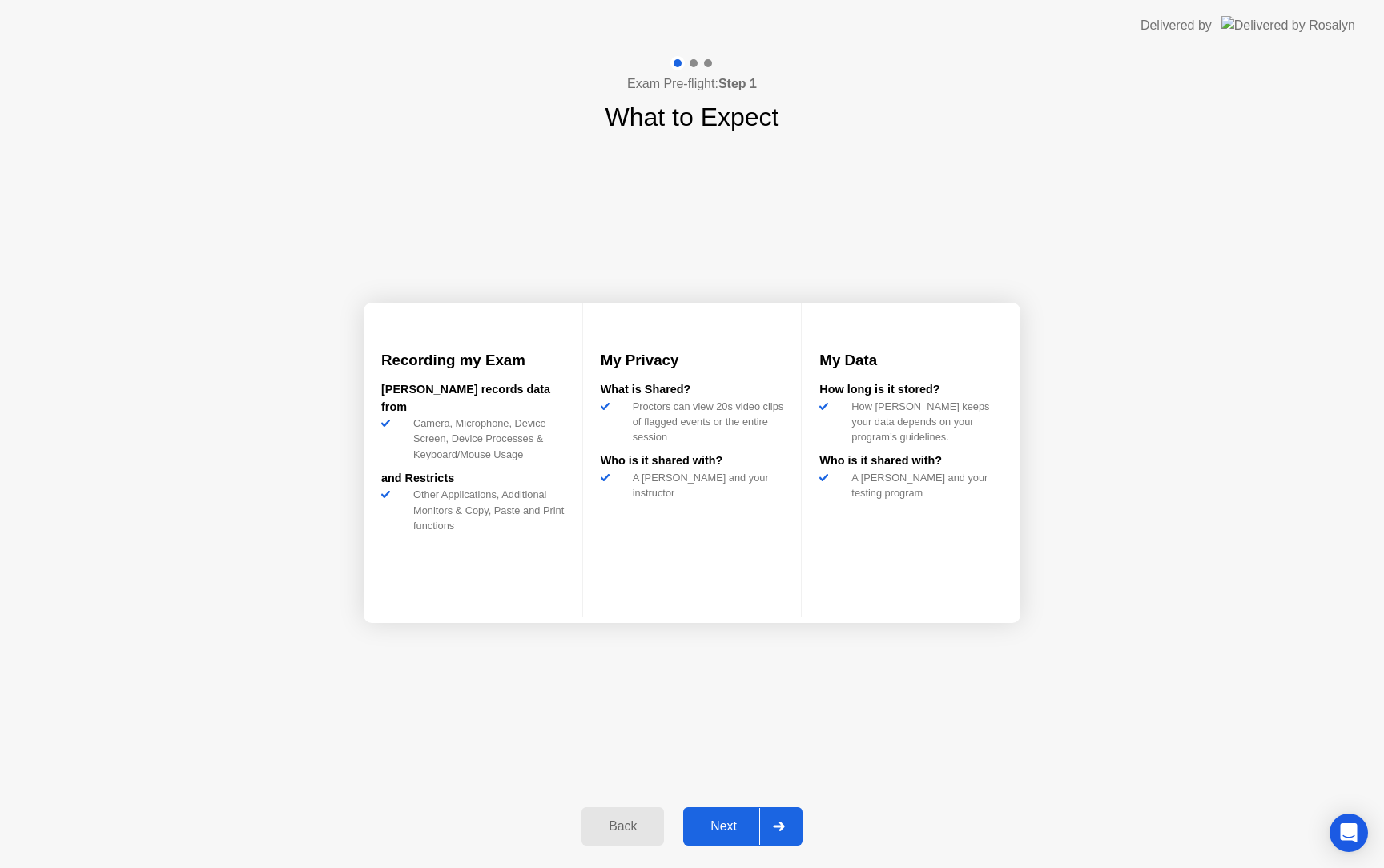
click at [699, 819] on div "Next" at bounding box center [723, 826] width 71 height 14
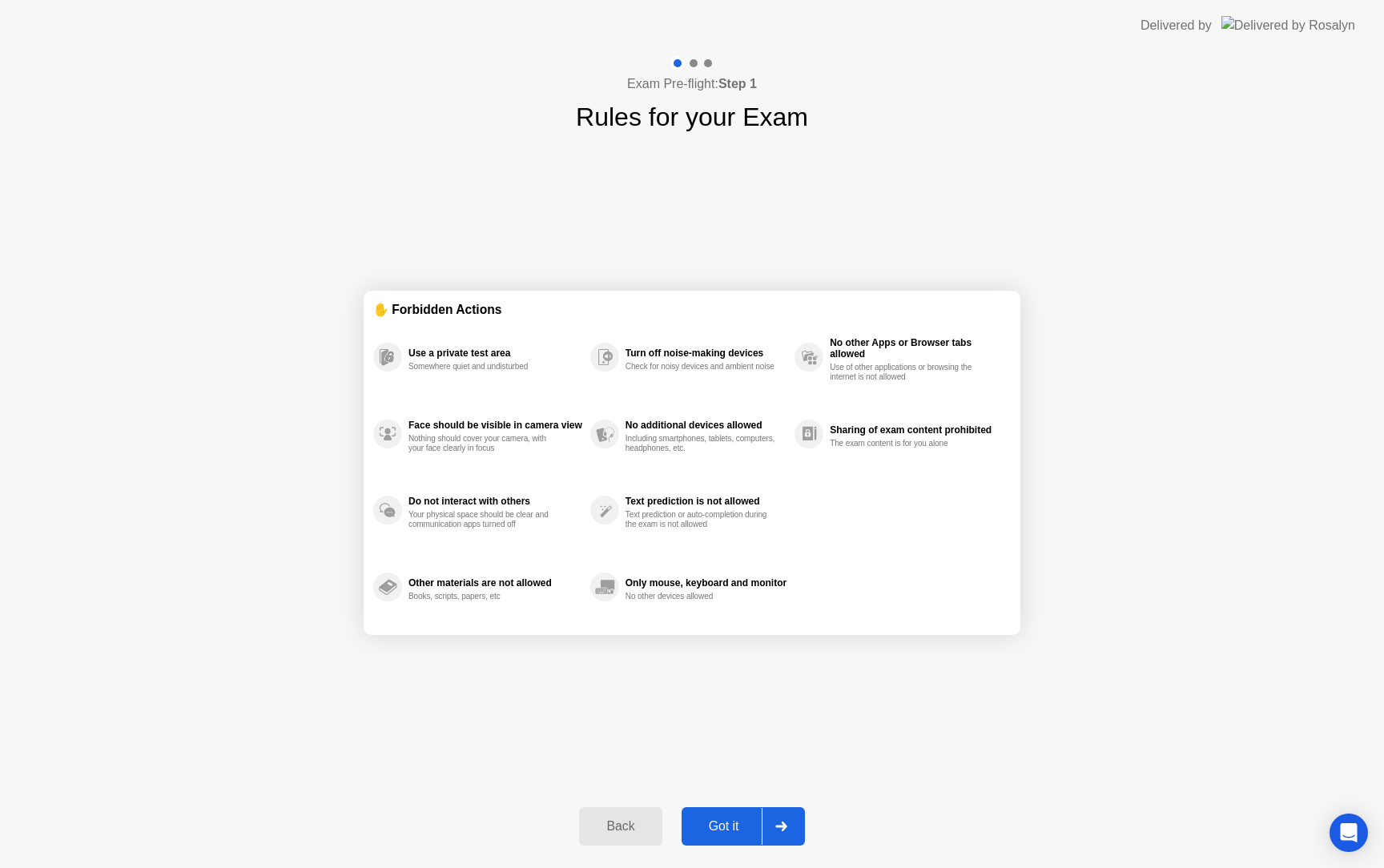
click at [699, 819] on div "Got it" at bounding box center [723, 826] width 75 height 14
select select "**********"
select select "*******"
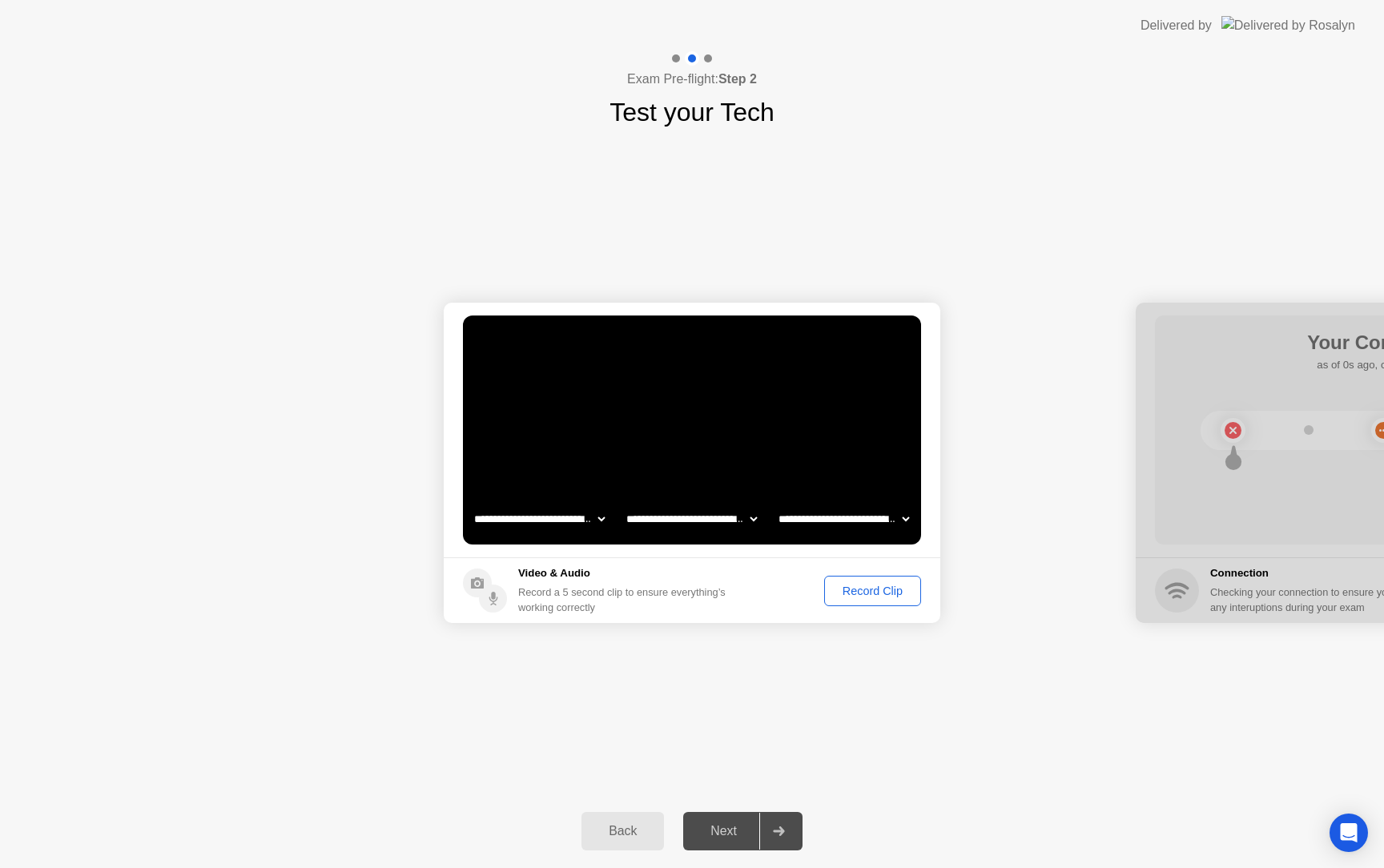
click at [864, 595] on div "Record Clip" at bounding box center [872, 590] width 86 height 12
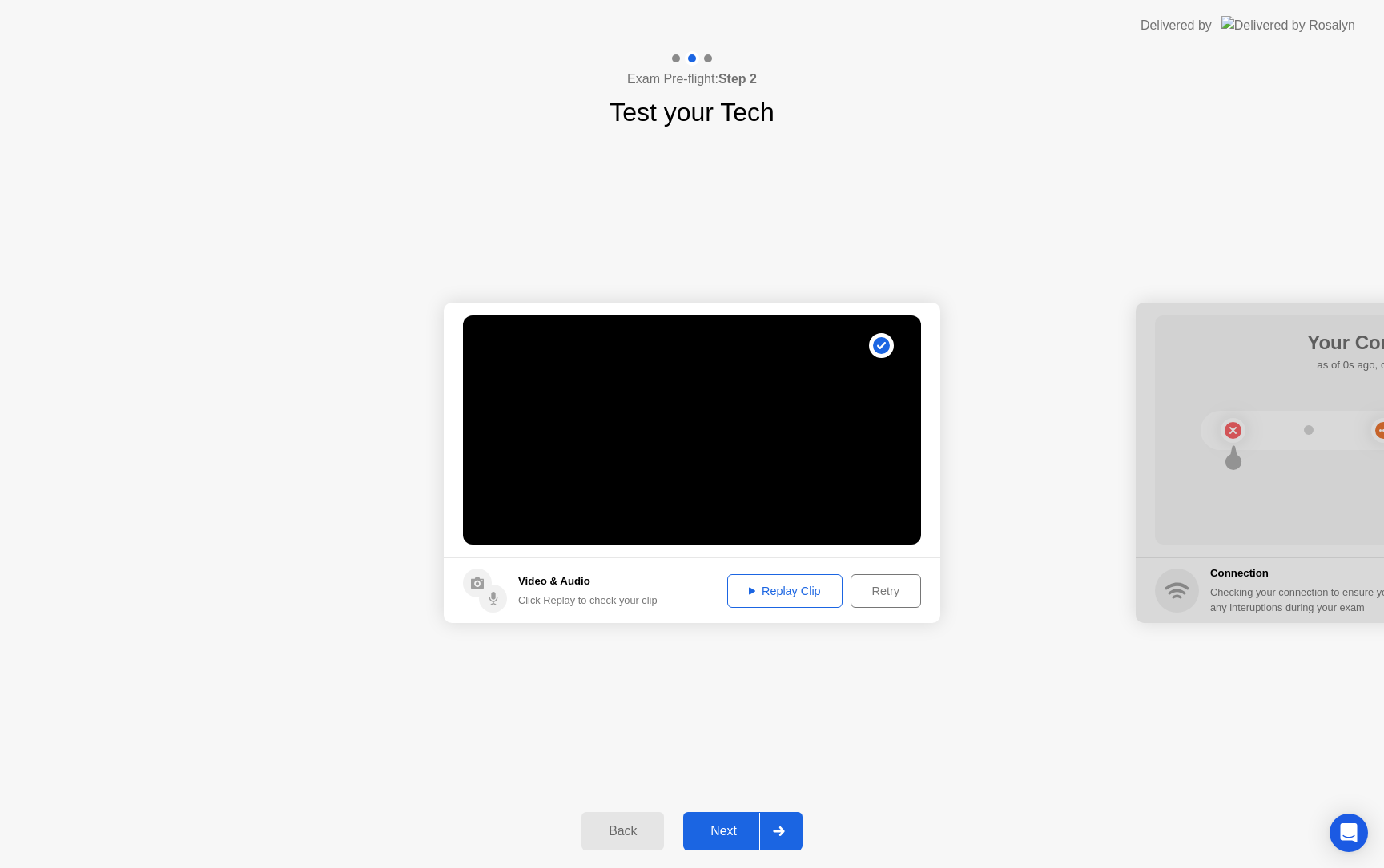
click at [730, 823] on div "Next" at bounding box center [723, 830] width 71 height 14
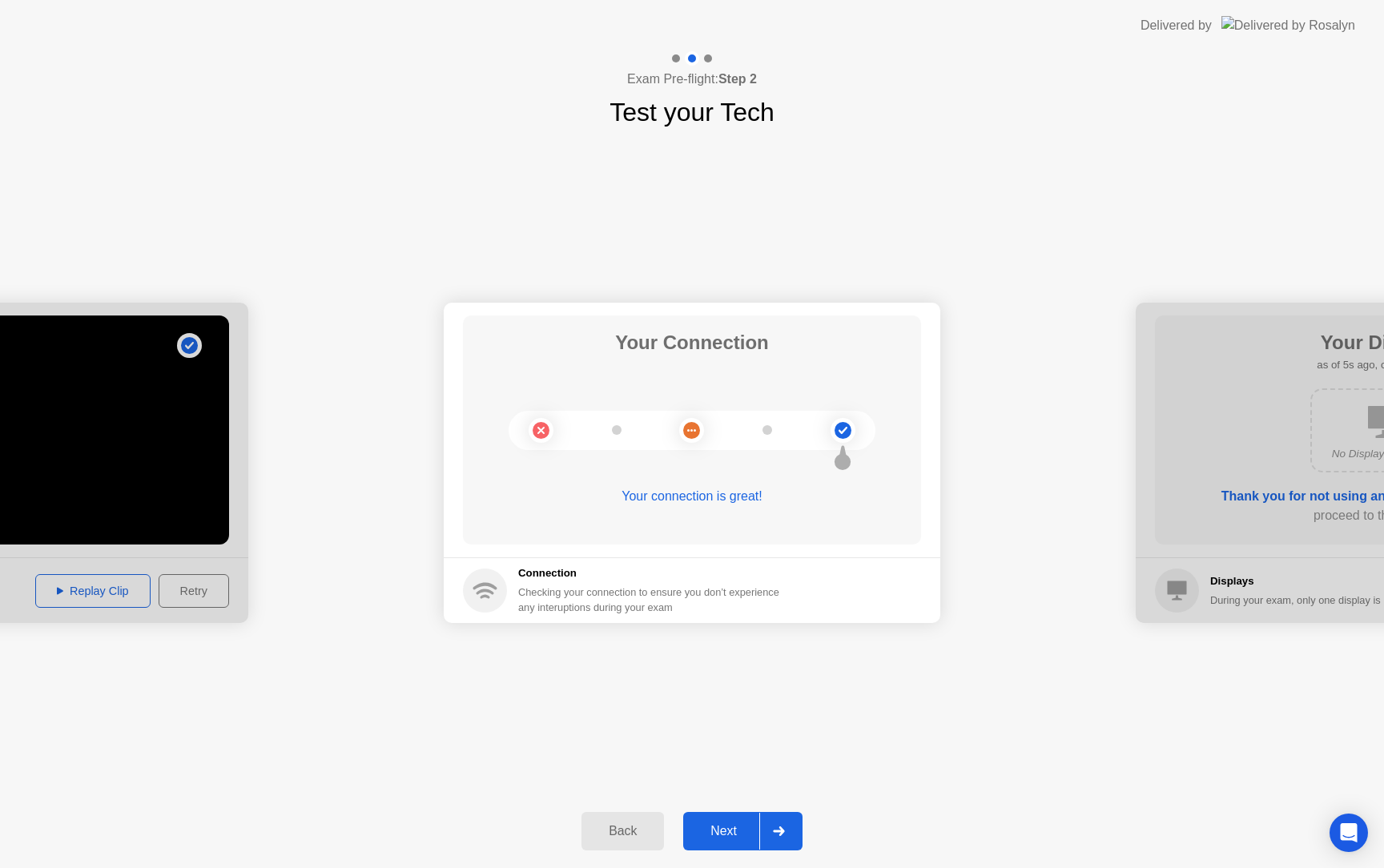
click at [712, 823] on div "Next" at bounding box center [723, 830] width 71 height 14
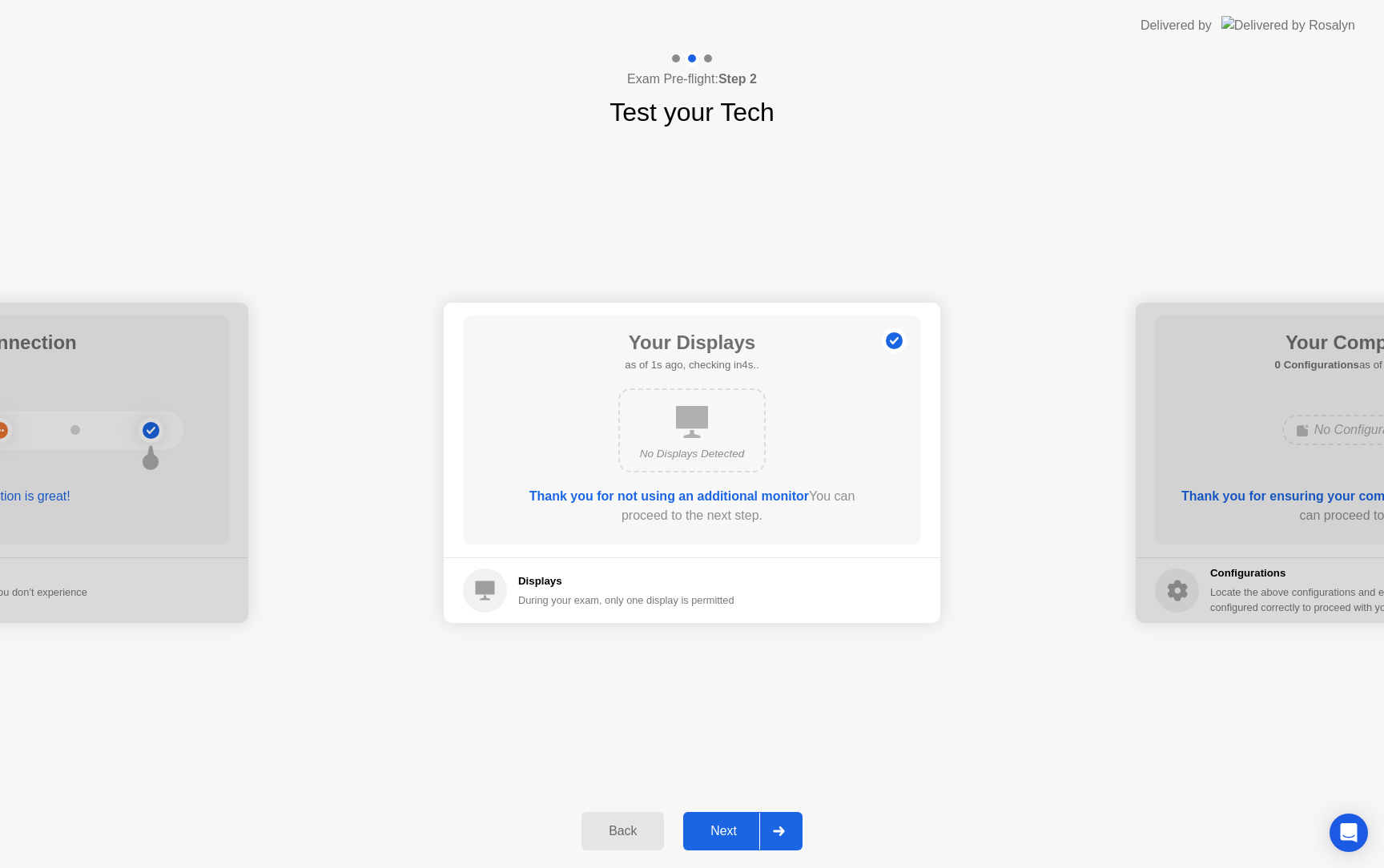
click at [712, 823] on div "Next" at bounding box center [723, 830] width 71 height 14
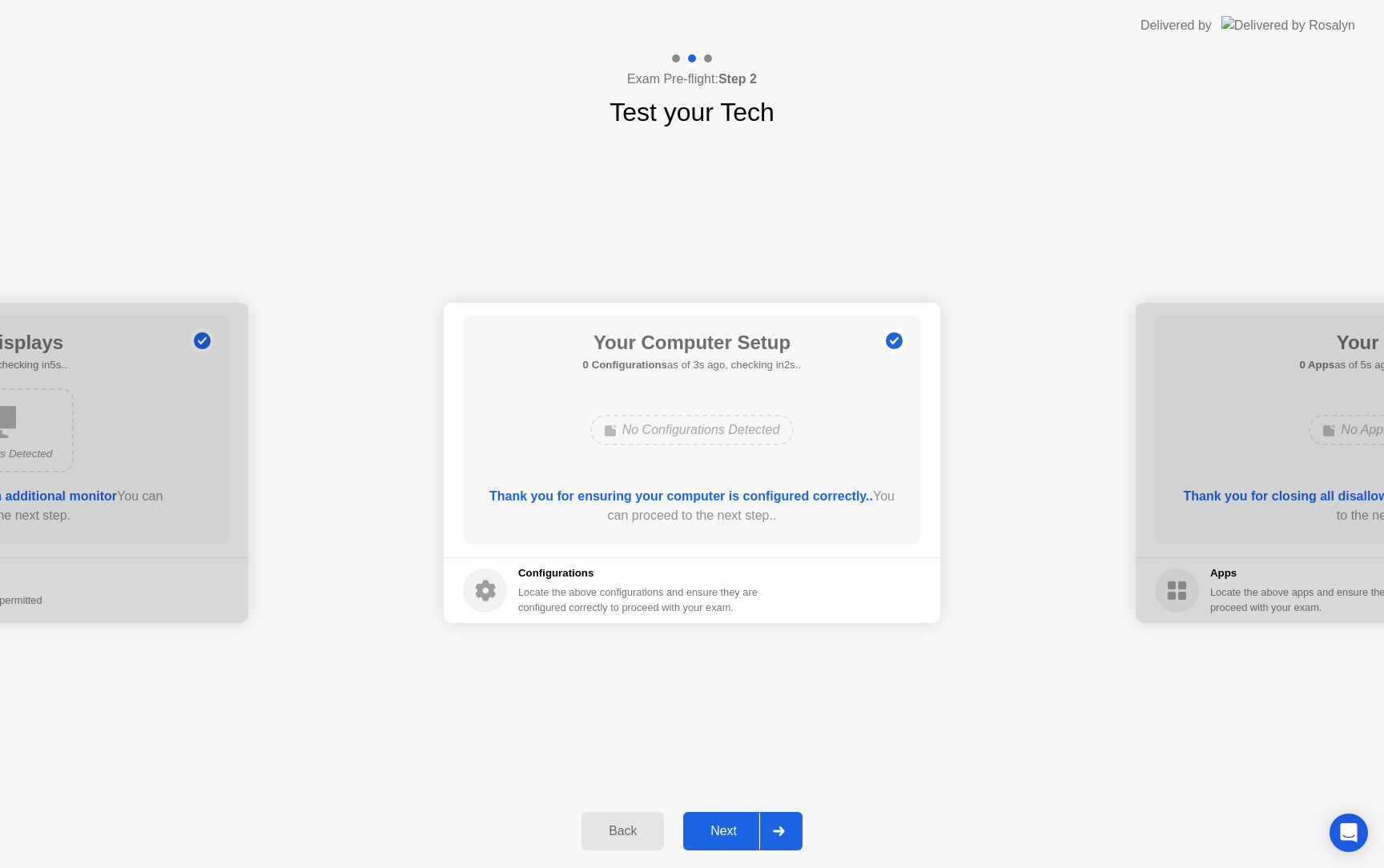
click at [711, 827] on div "Next" at bounding box center [723, 830] width 71 height 14
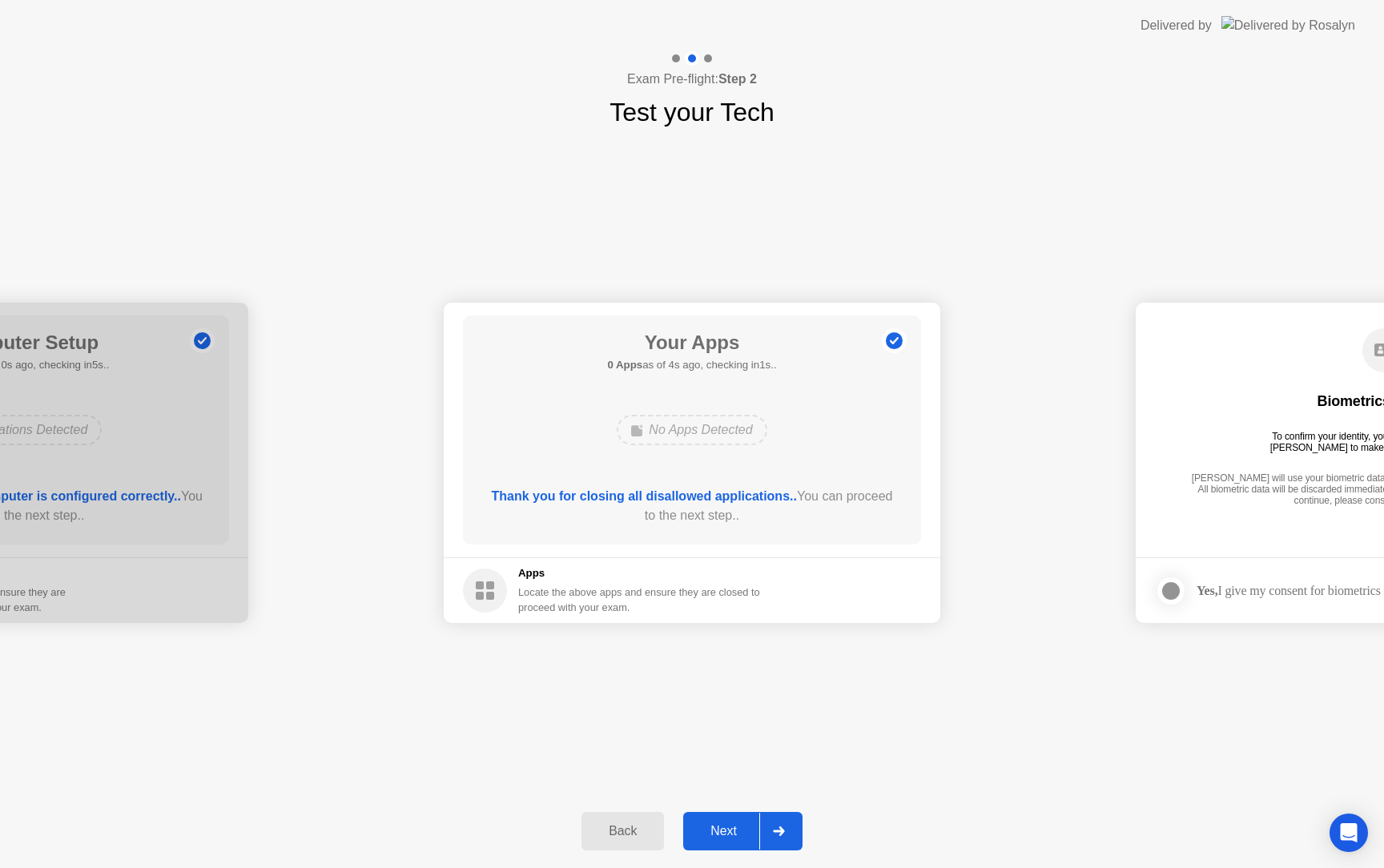
click at [723, 818] on button "Next" at bounding box center [742, 831] width 119 height 38
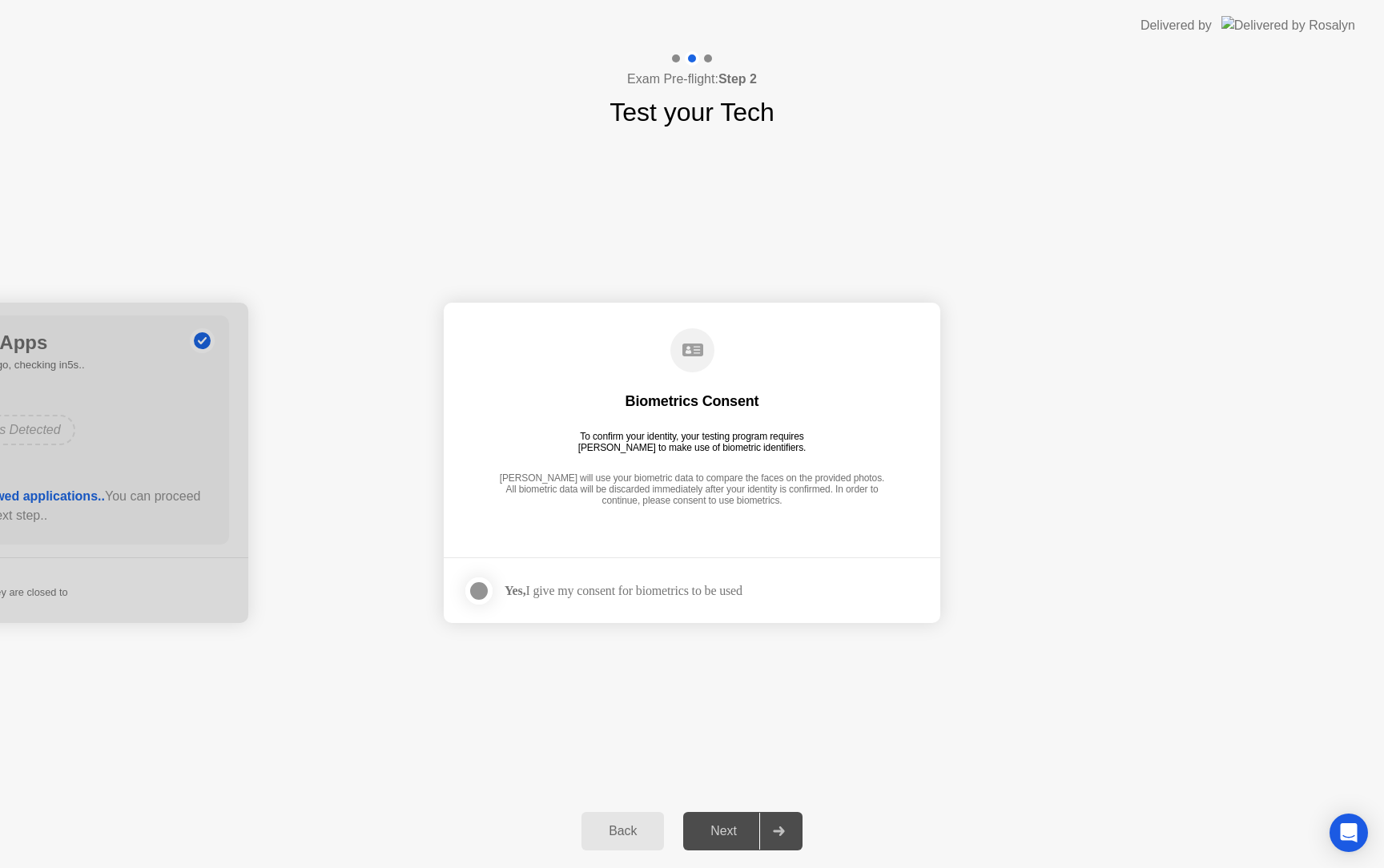
click at [483, 589] on div at bounding box center [478, 590] width 19 height 19
click at [724, 823] on div "Next" at bounding box center [723, 830] width 71 height 14
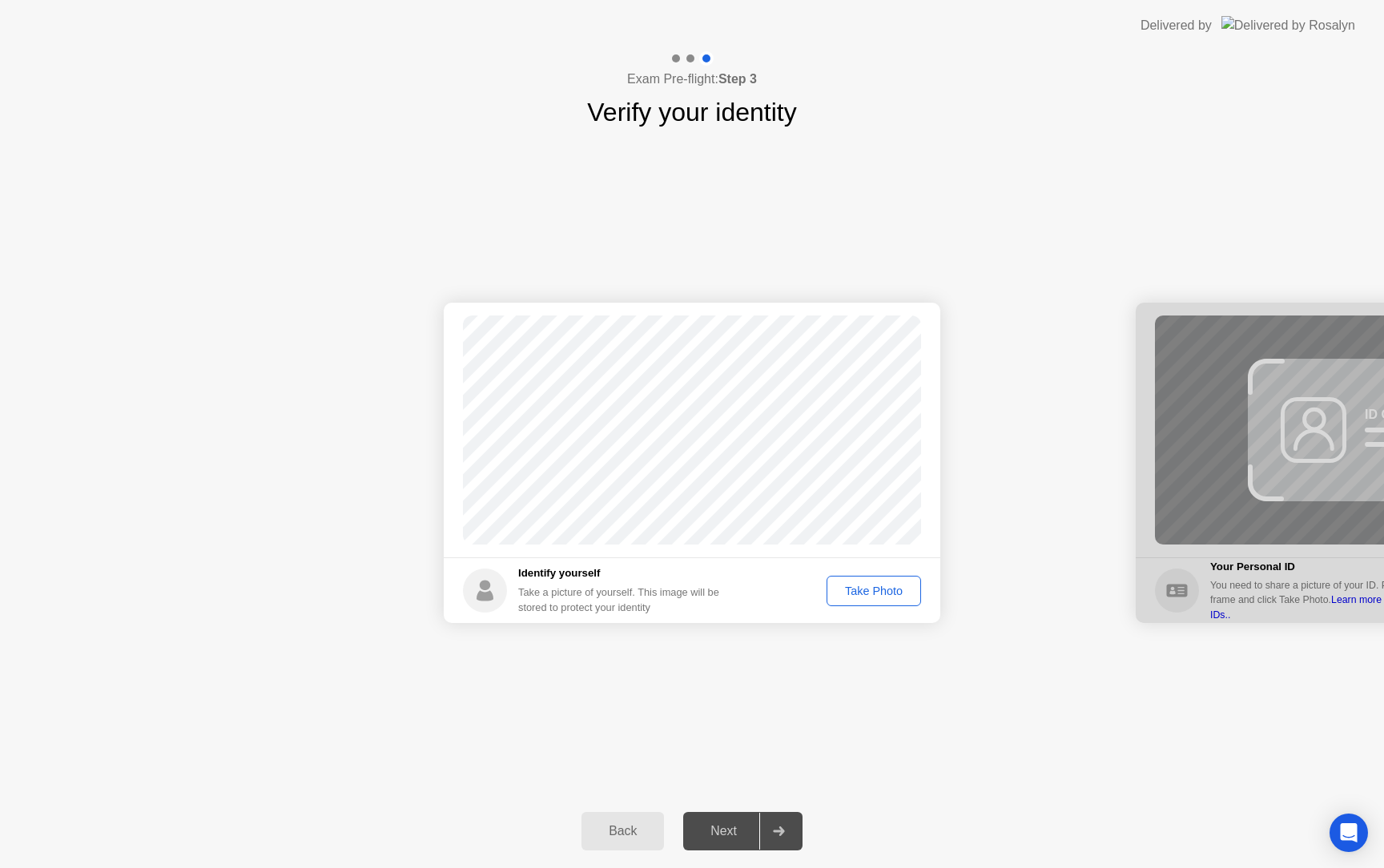
click at [853, 597] on div "Take Photo" at bounding box center [873, 590] width 84 height 12
click at [734, 829] on div "Next" at bounding box center [723, 830] width 71 height 14
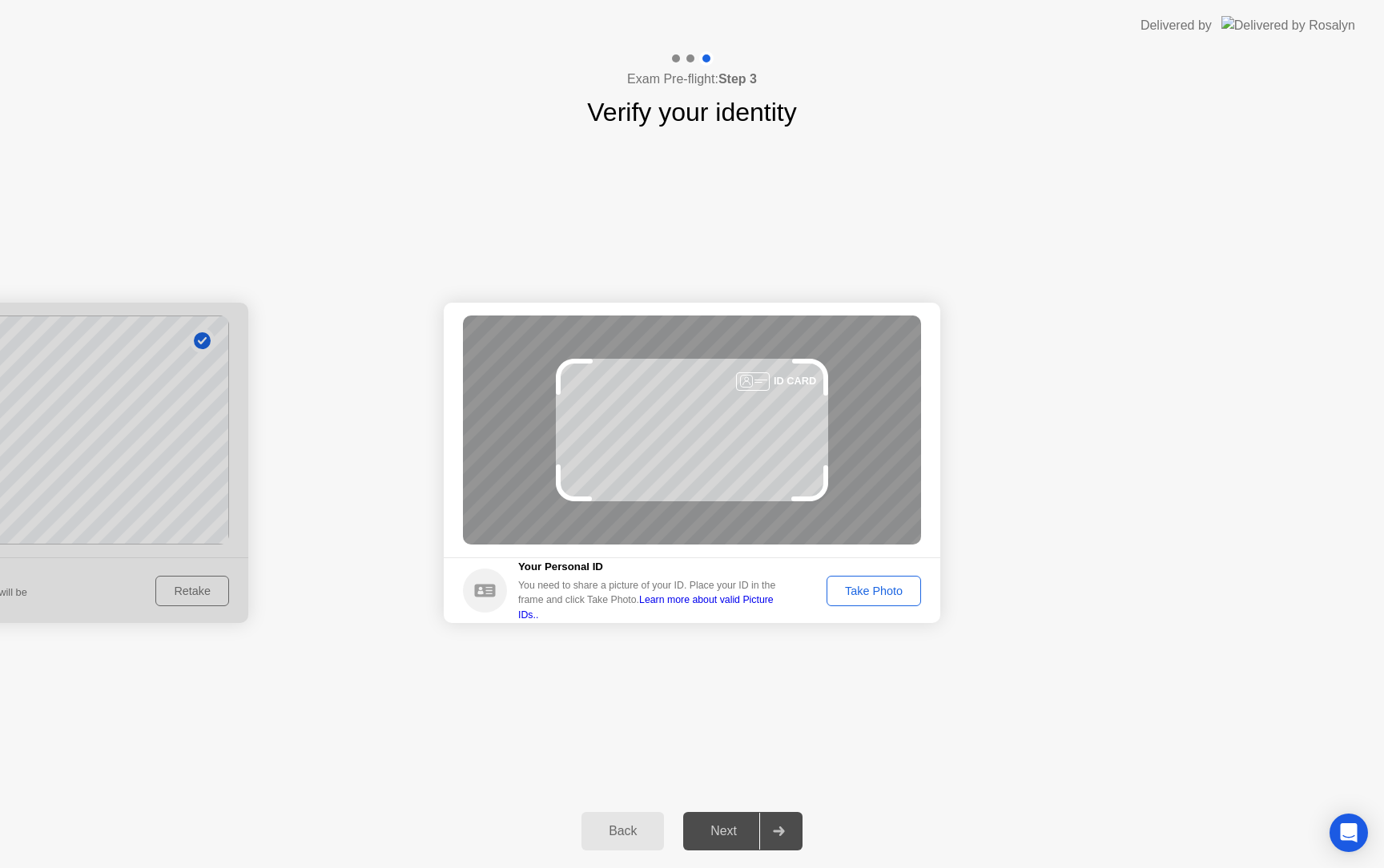
click at [882, 587] on div "Take Photo" at bounding box center [873, 590] width 84 height 12
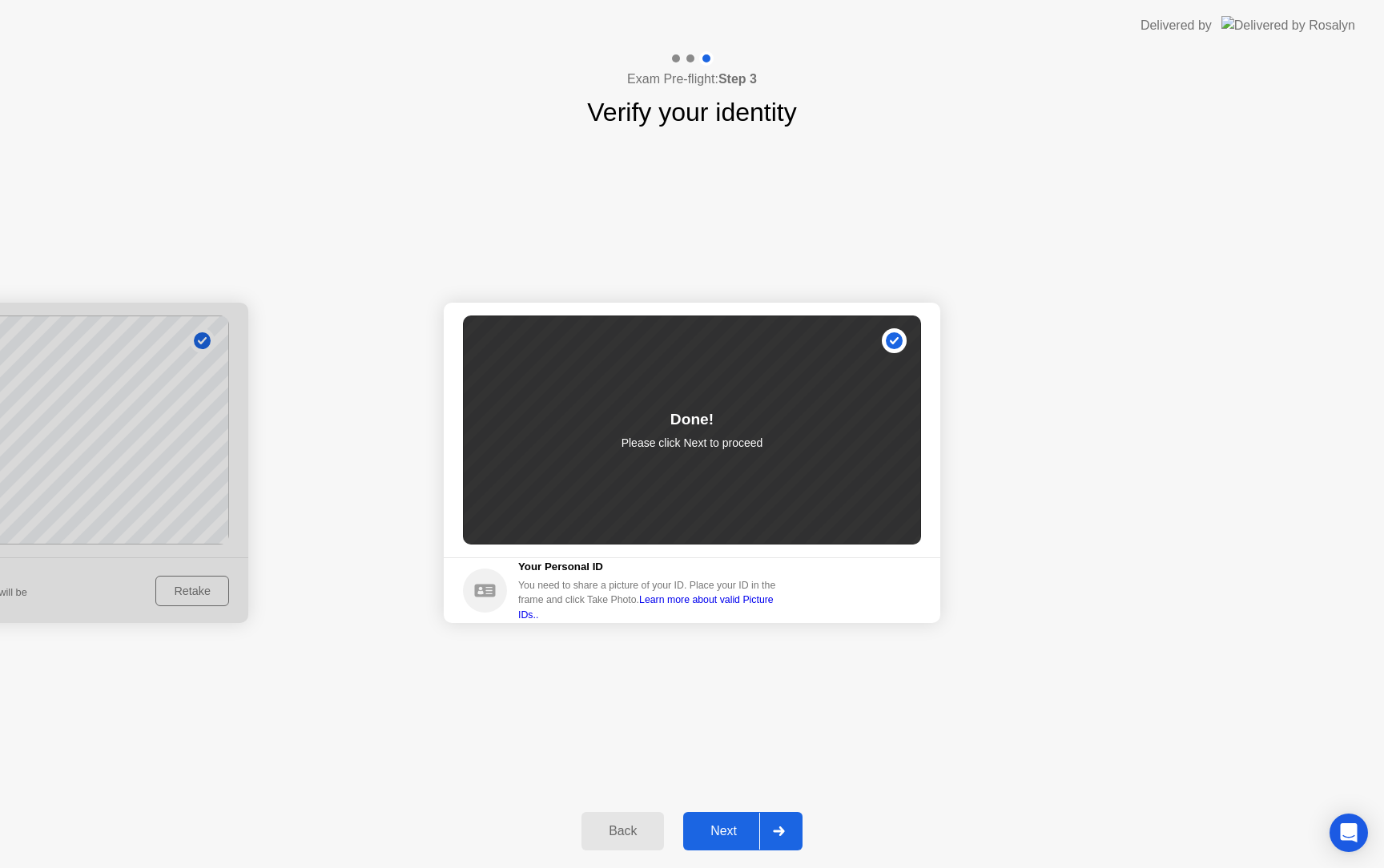
click at [730, 821] on button "Next" at bounding box center [742, 831] width 119 height 38
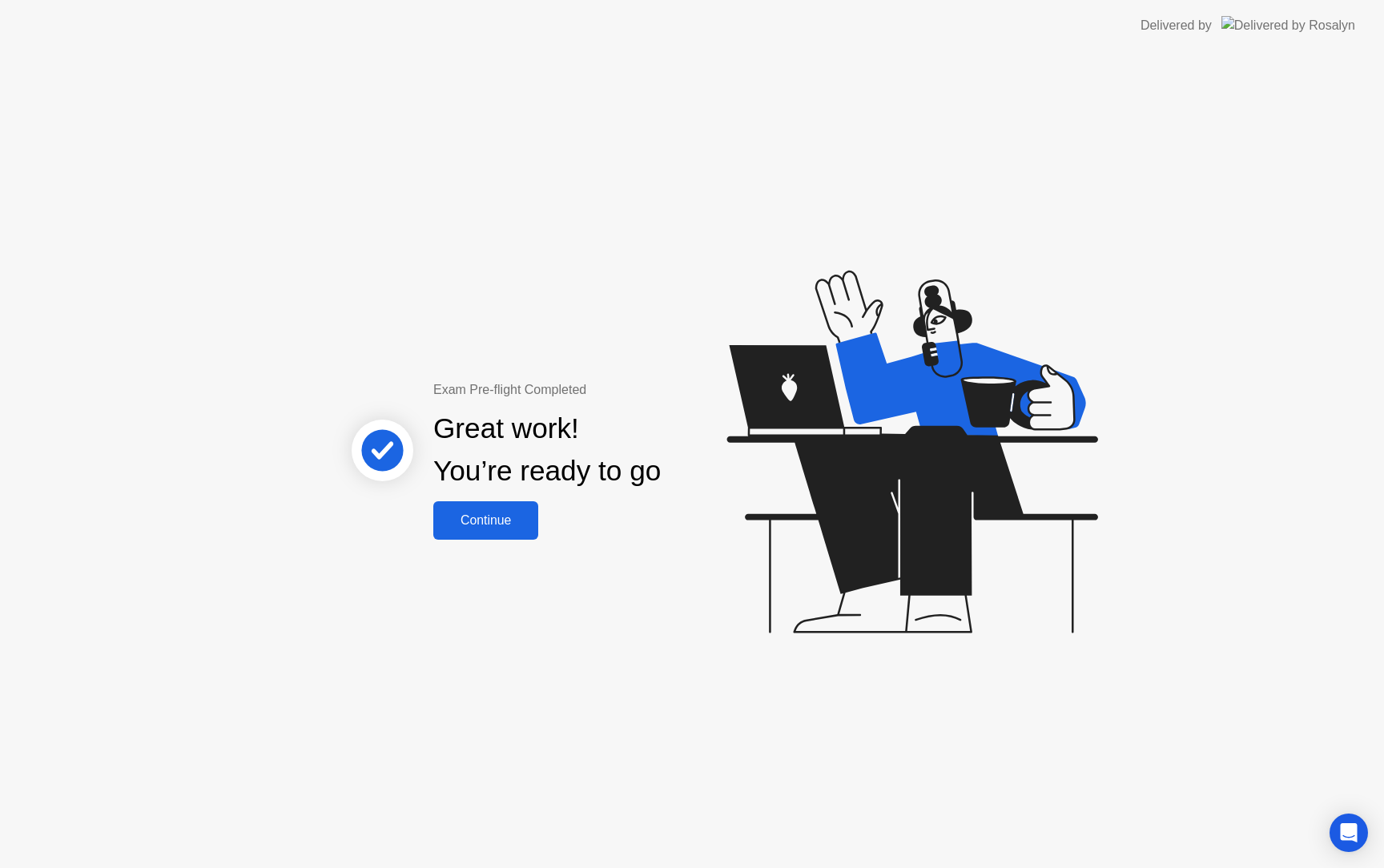
click at [509, 530] on button "Continue" at bounding box center [485, 520] width 105 height 38
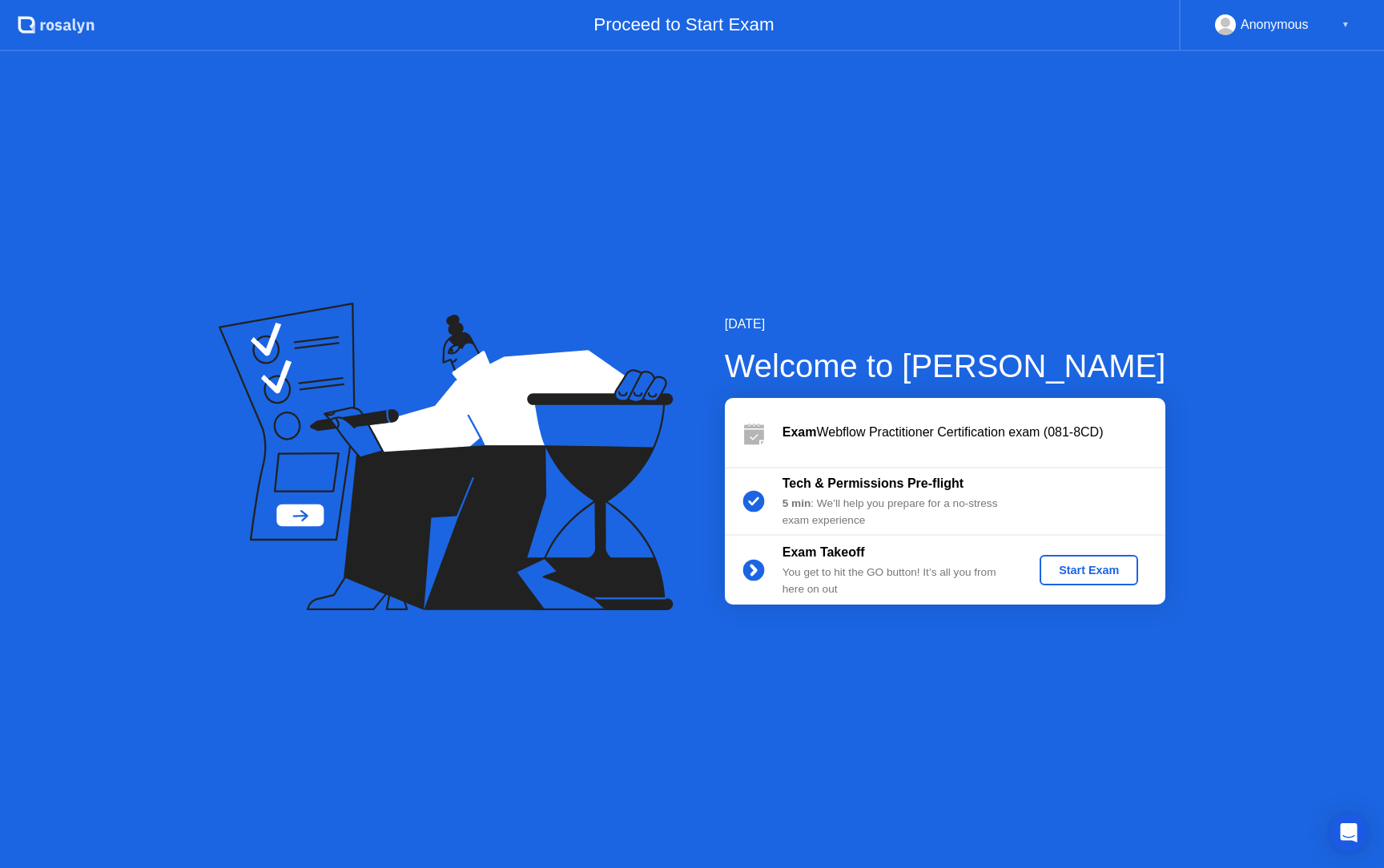
click at [1056, 577] on div "Start Exam" at bounding box center [1088, 569] width 86 height 12
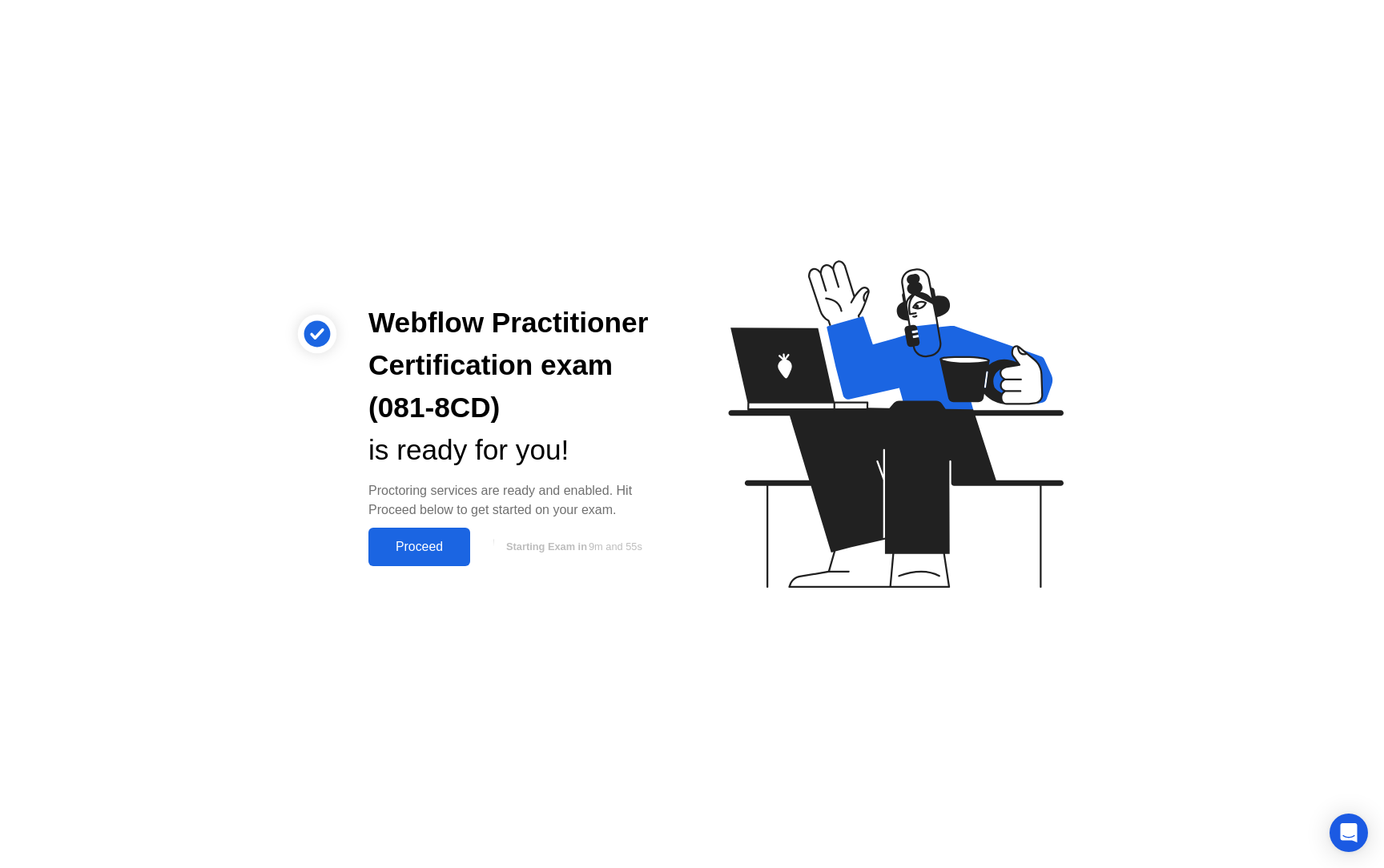
click at [447, 545] on div "Proceed" at bounding box center [419, 546] width 92 height 14
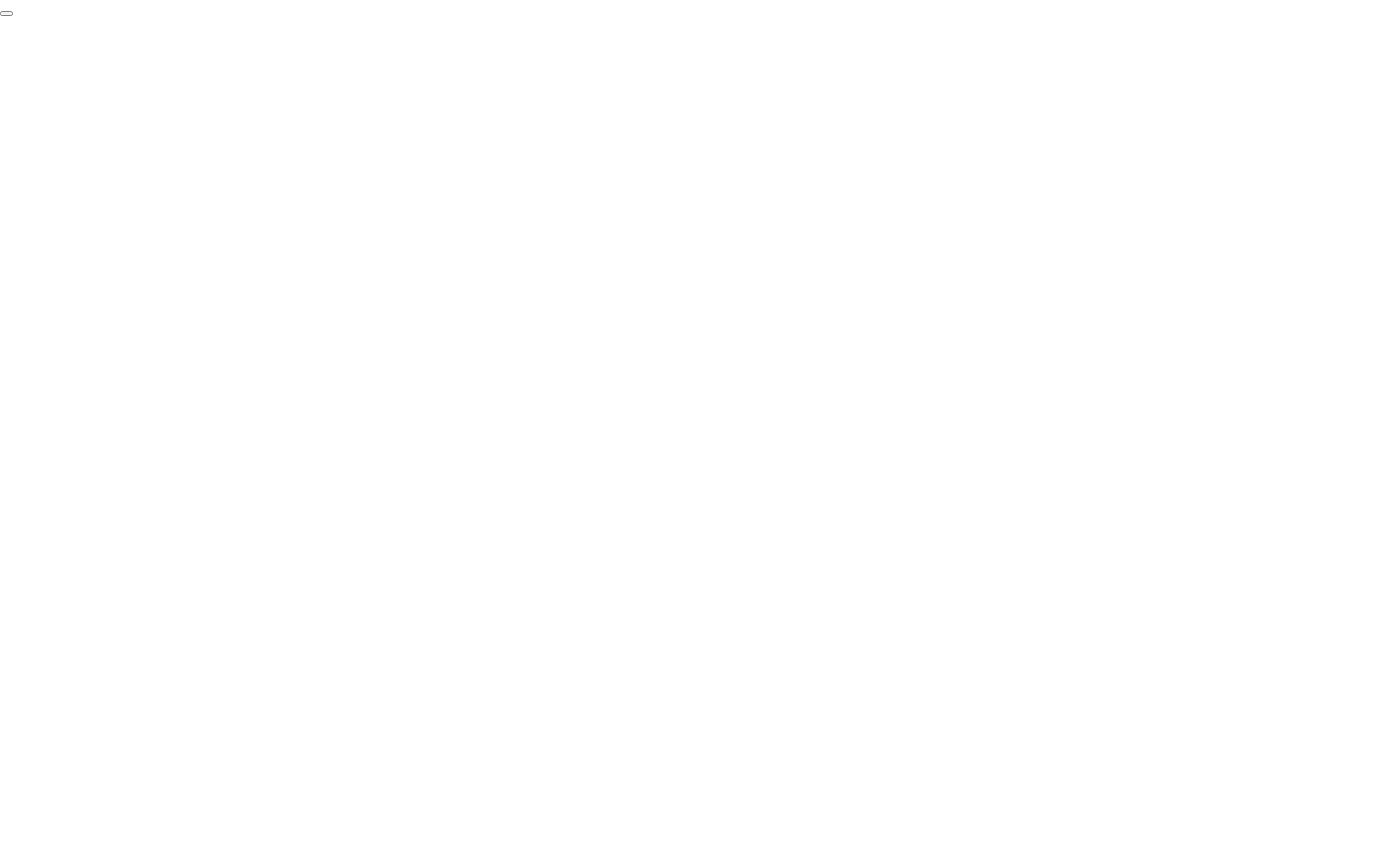
click div "End Proctoring Session"
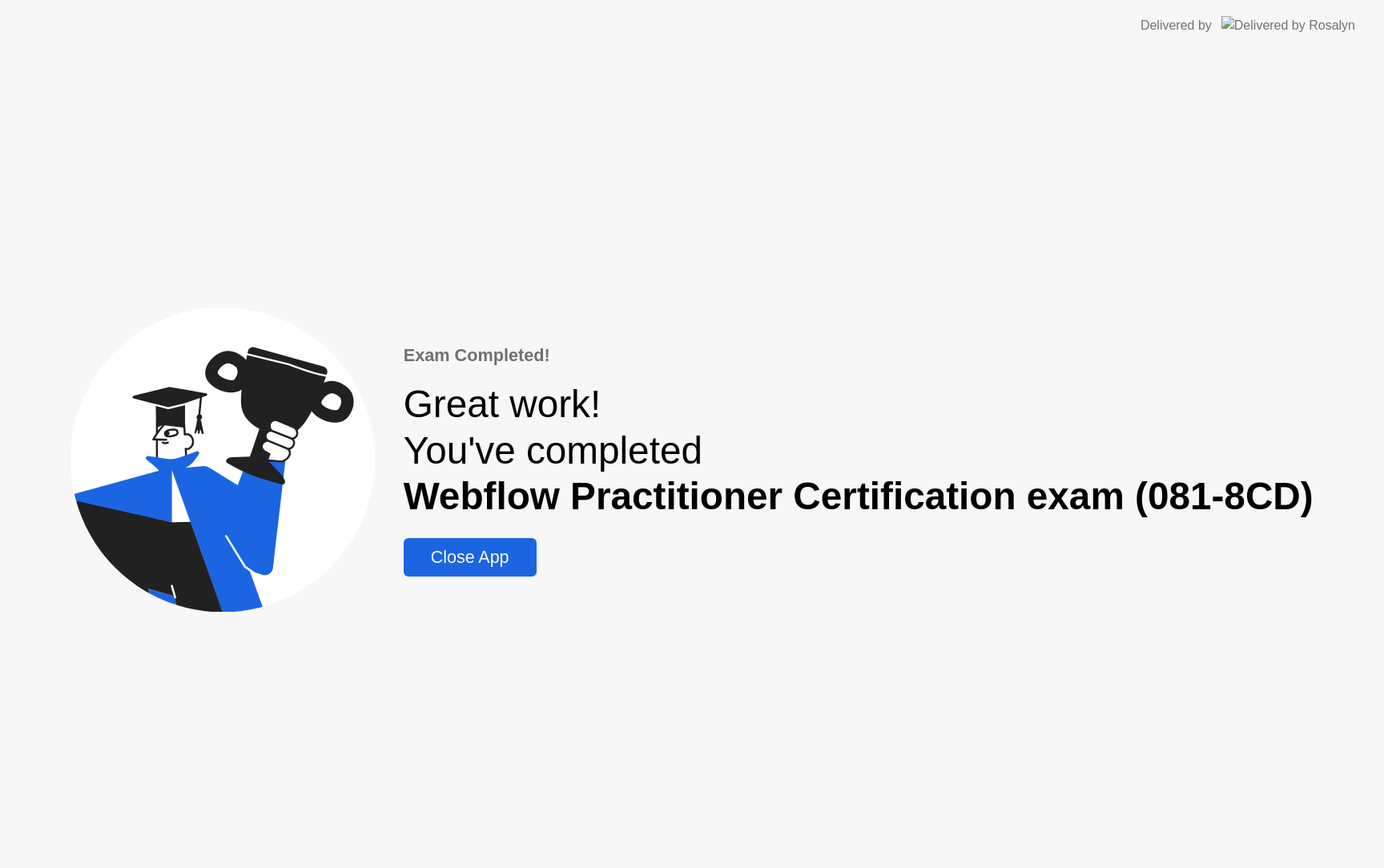
click at [507, 556] on div "Close App" at bounding box center [469, 558] width 123 height 20
